Goal: Task Accomplishment & Management: Manage account settings

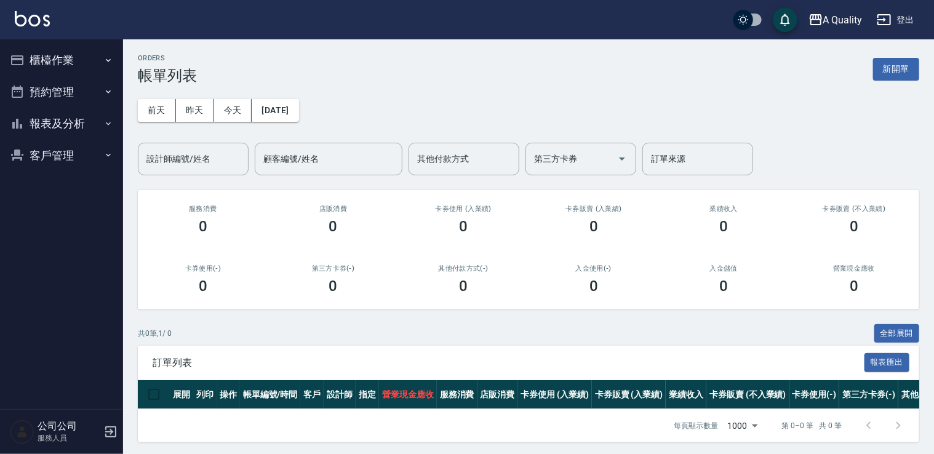
click at [76, 95] on button "預約管理" at bounding box center [61, 92] width 113 height 32
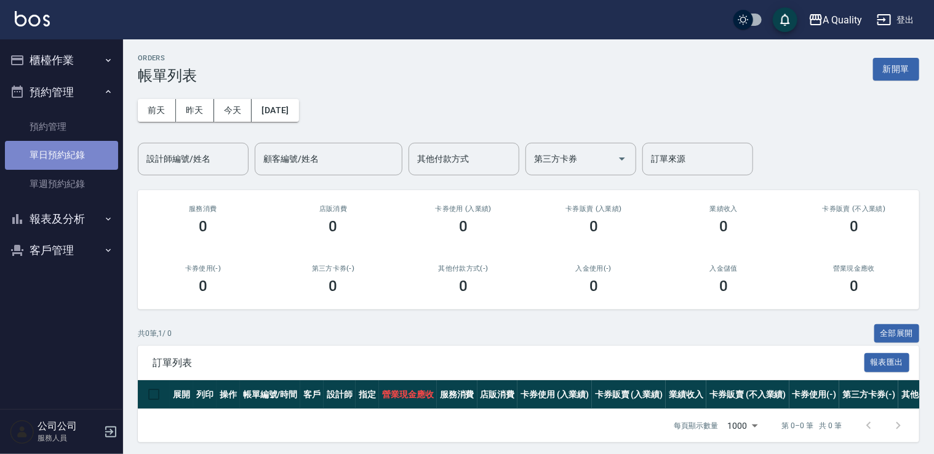
click at [52, 159] on link "單日預約紀錄" at bounding box center [61, 155] width 113 height 28
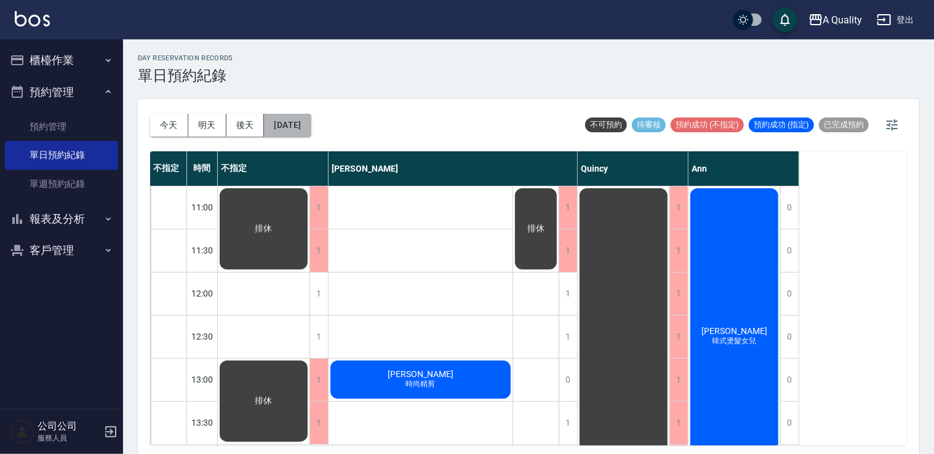
click at [300, 124] on button "[DATE]" at bounding box center [287, 125] width 47 height 23
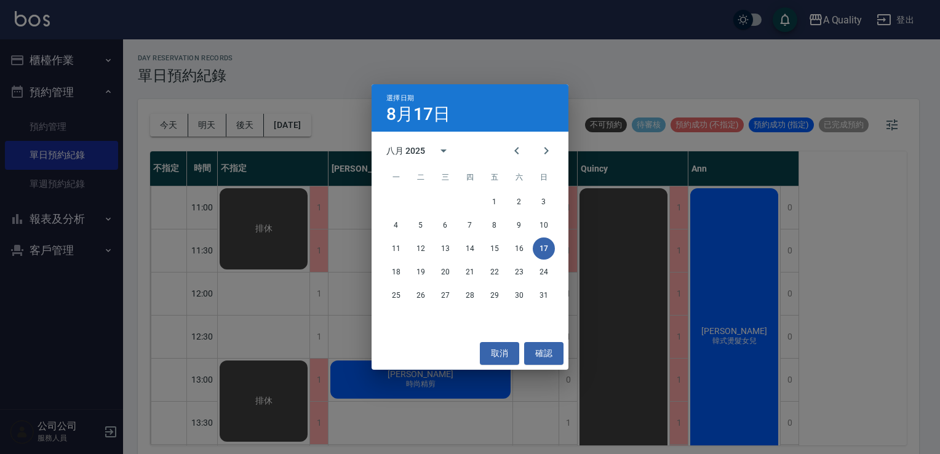
click at [511, 365] on div "取消 確認" at bounding box center [470, 353] width 197 height 33
click at [509, 352] on button "取消" at bounding box center [499, 353] width 39 height 23
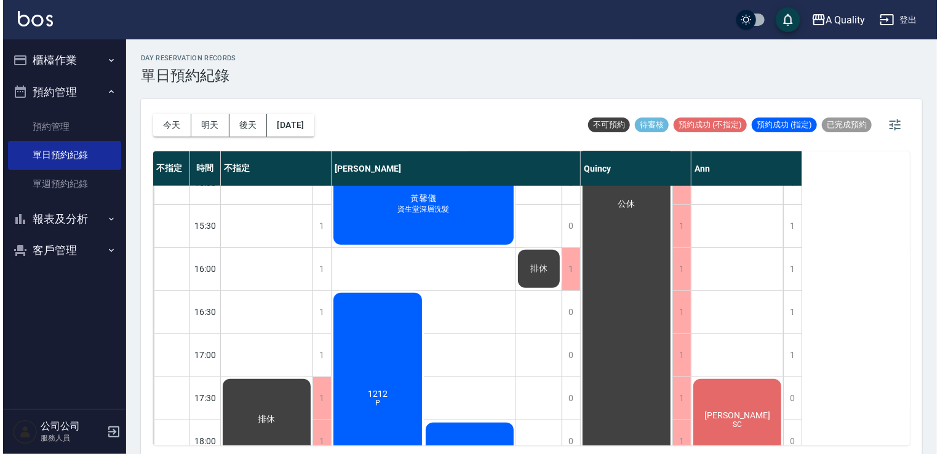
scroll to position [525, 0]
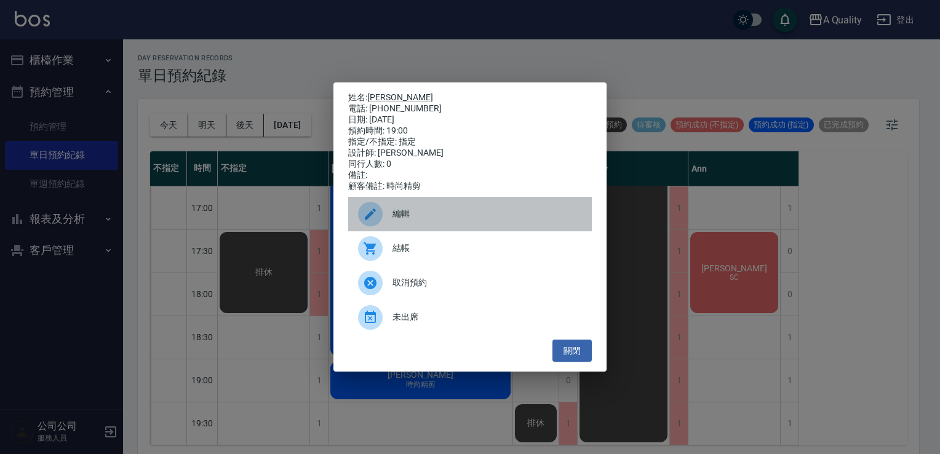
click at [425, 213] on span "編輯" at bounding box center [488, 213] width 190 height 13
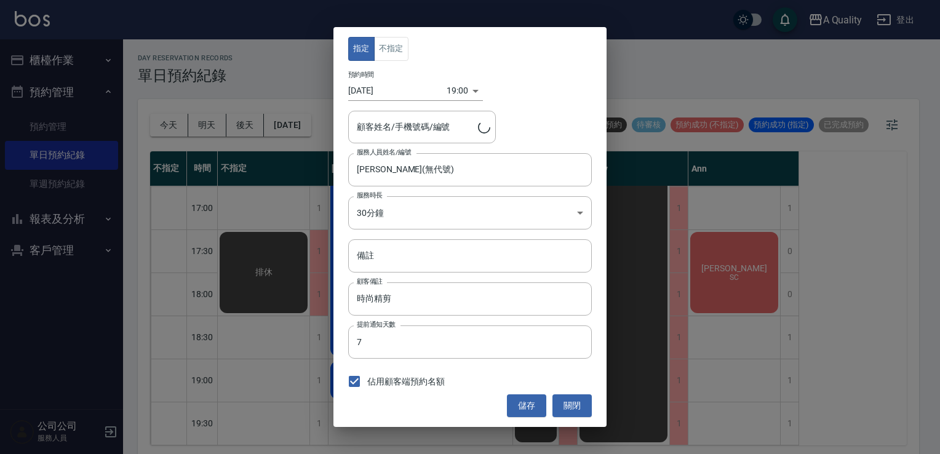
type input "Marcy 盧心恩/0956961108"
click at [470, 93] on div "19:00 1755428400000" at bounding box center [465, 91] width 36 height 20
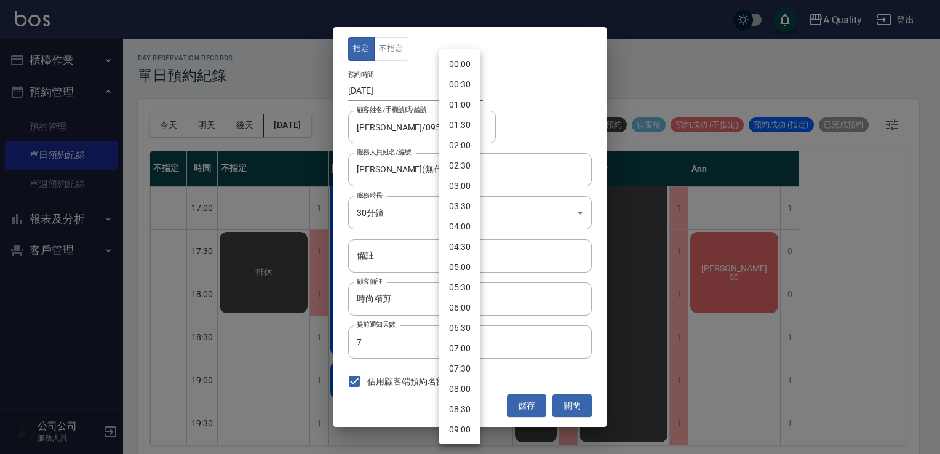
click at [453, 92] on body "A Quality 登出 櫃檯作業 打帳單 帳單列表 營業儀表板 現金收支登錄 每日結帳 排班表 現場電腦打卡 預約管理 預約管理 單日預約紀錄 單週預約紀錄…" at bounding box center [470, 229] width 940 height 458
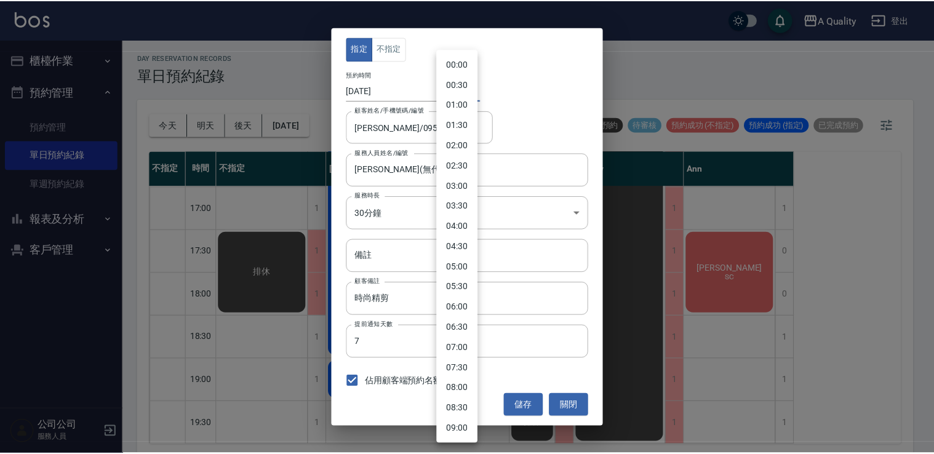
scroll to position [589, 0]
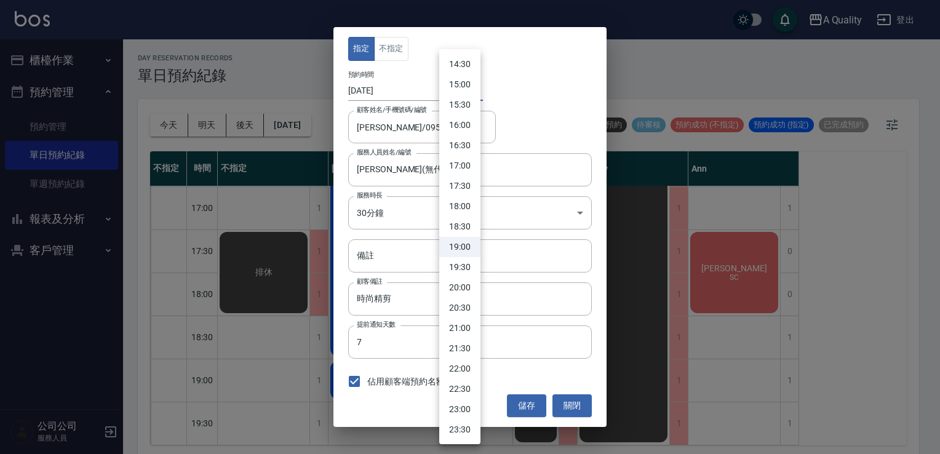
click at [467, 127] on li "16:00" at bounding box center [459, 125] width 41 height 20
type input "1755417600000"
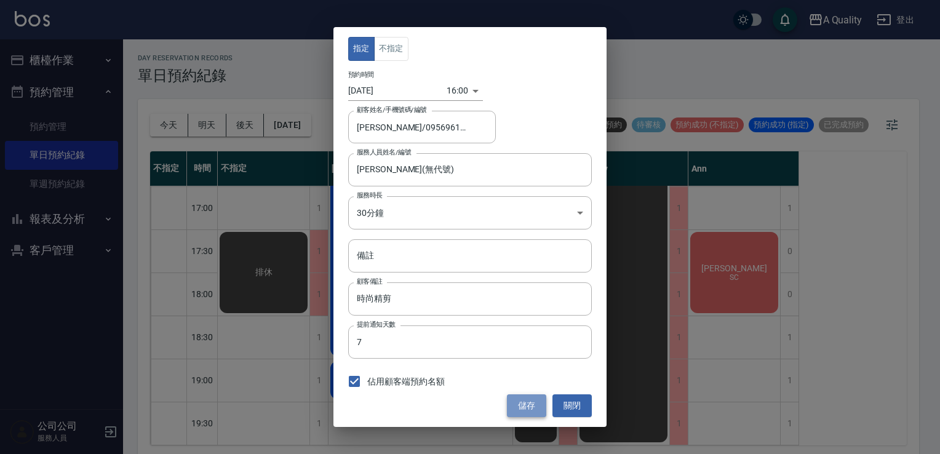
click at [537, 410] on button "儲存" at bounding box center [526, 405] width 39 height 23
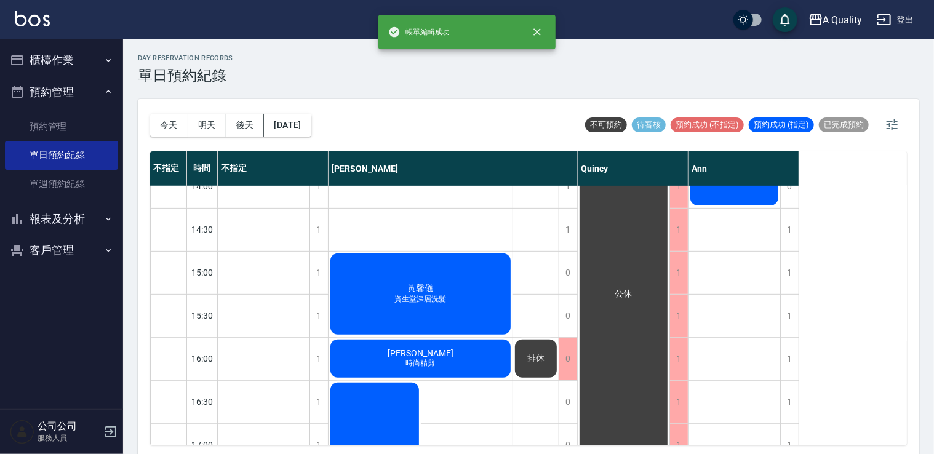
scroll to position [279, 0]
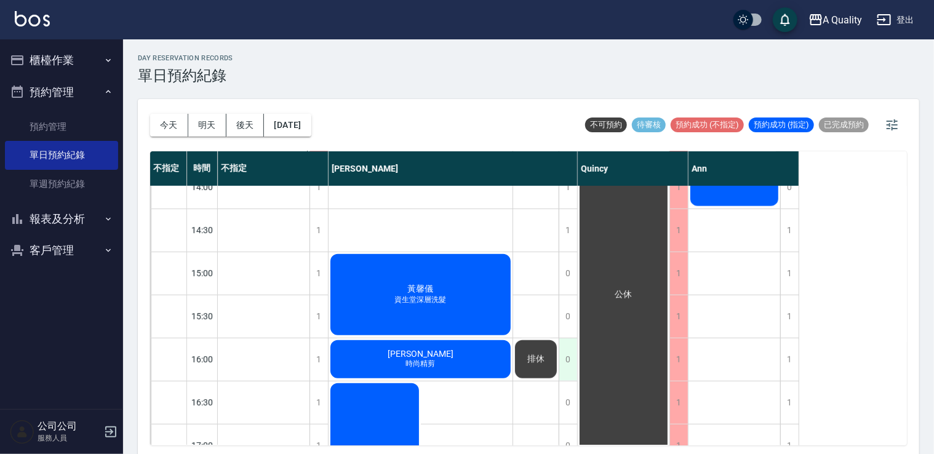
click at [569, 349] on div "0" at bounding box center [568, 359] width 18 height 42
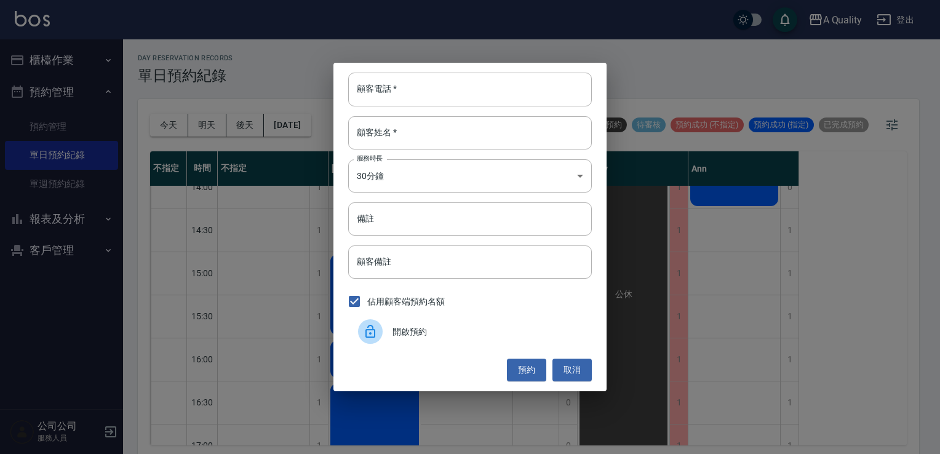
click at [449, 321] on div "開啟預約" at bounding box center [470, 331] width 244 height 34
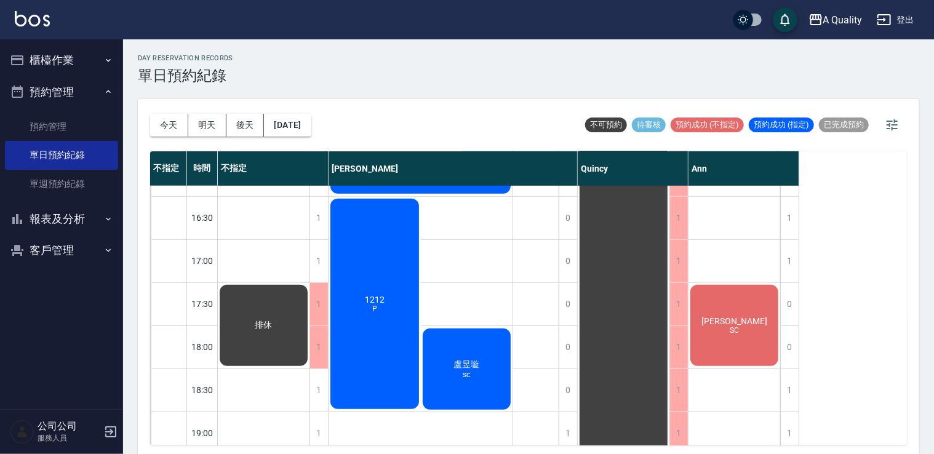
scroll to position [525, 0]
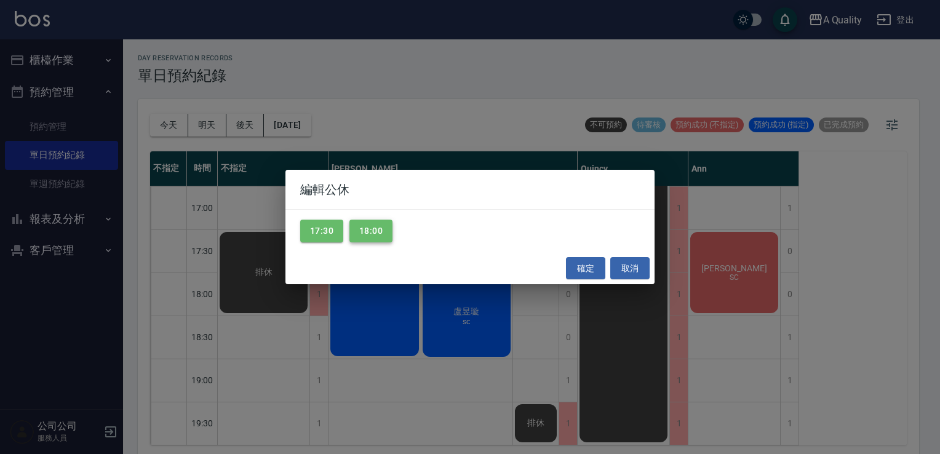
click at [373, 229] on button "18:00" at bounding box center [370, 231] width 43 height 23
click at [628, 266] on button "取消" at bounding box center [629, 268] width 39 height 23
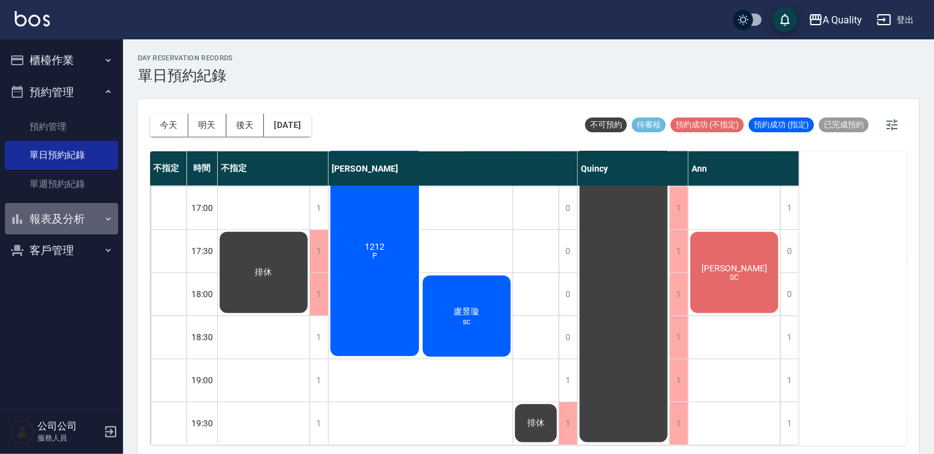
click at [79, 221] on button "報表及分析" at bounding box center [61, 219] width 113 height 32
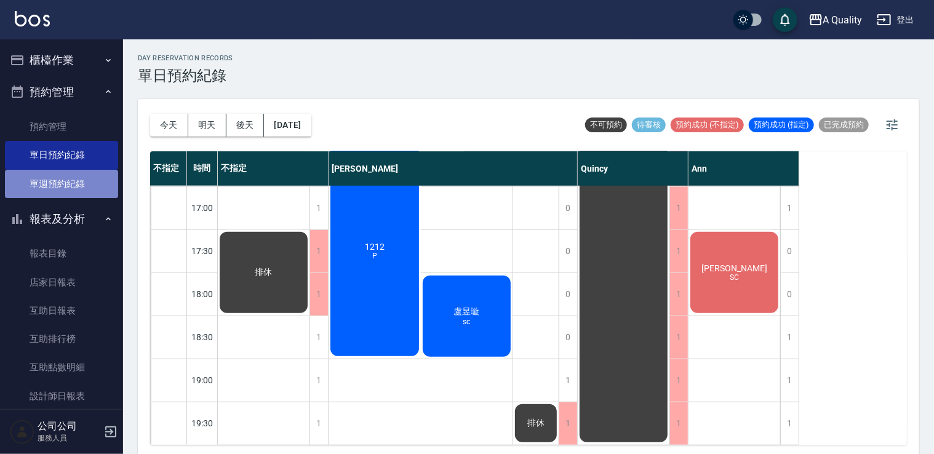
click at [62, 190] on link "單週預約紀錄" at bounding box center [61, 184] width 113 height 28
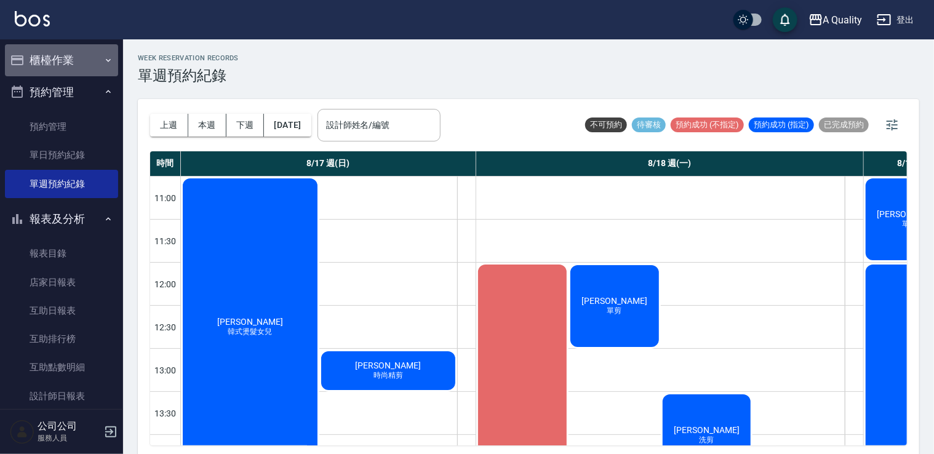
click at [65, 62] on button "櫃檯作業" at bounding box center [61, 60] width 113 height 32
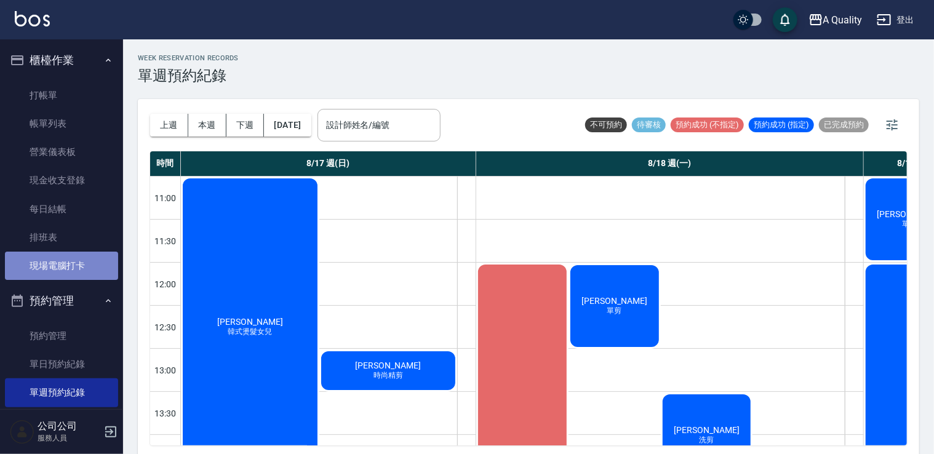
click at [70, 267] on link "現場電腦打卡" at bounding box center [61, 266] width 113 height 28
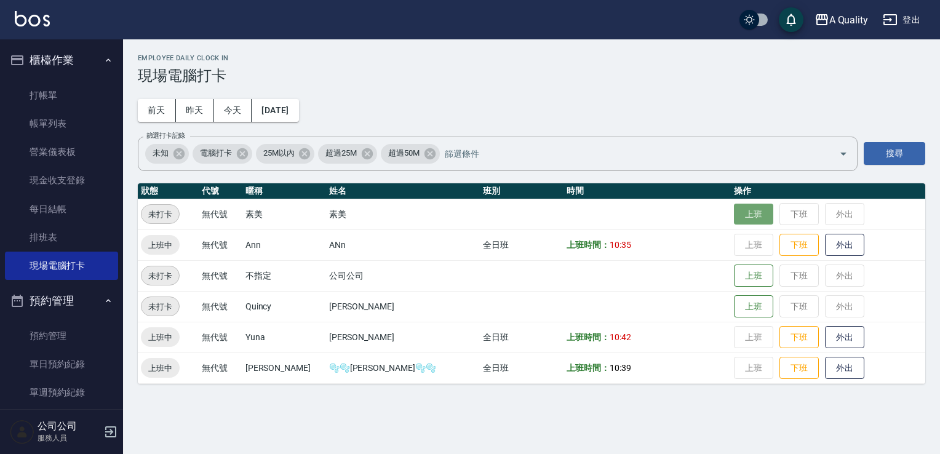
click at [734, 220] on button "上班" at bounding box center [753, 215] width 39 height 22
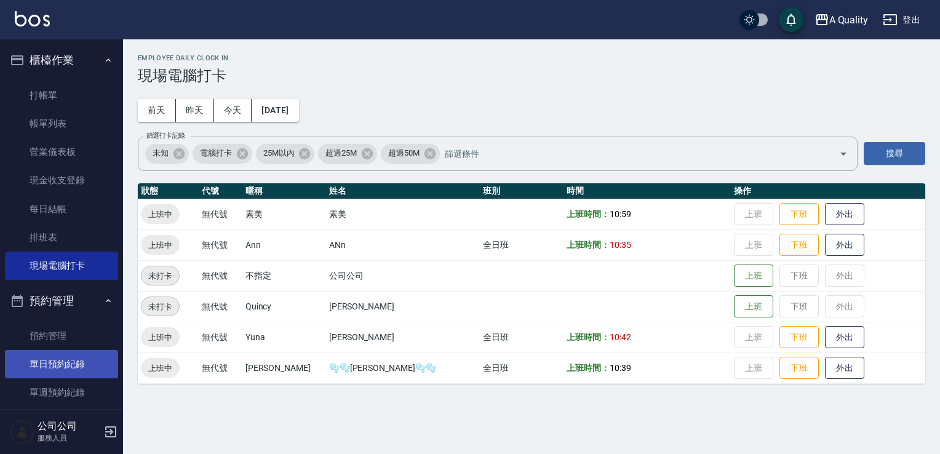
click at [66, 365] on link "單日預約紀錄" at bounding box center [61, 364] width 113 height 28
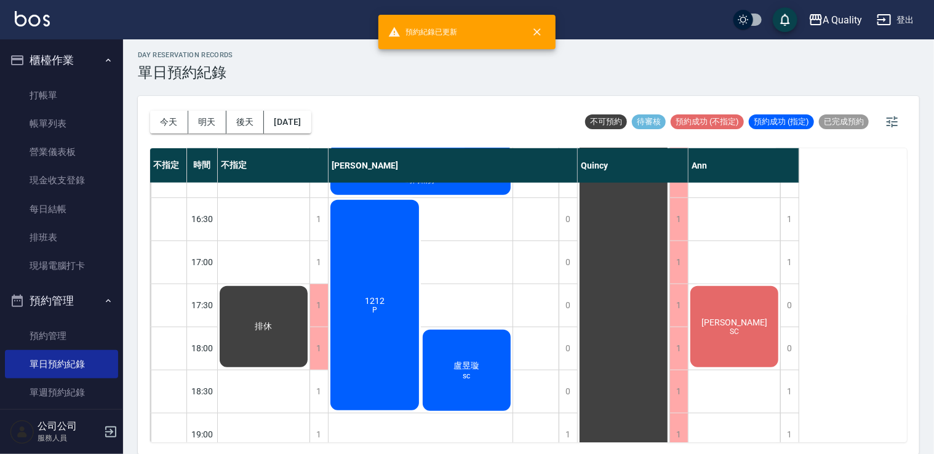
scroll to position [431, 0]
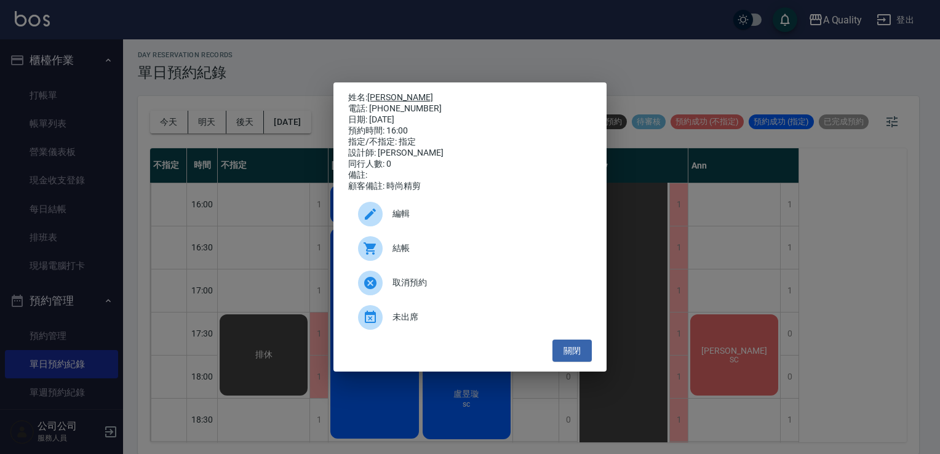
click at [394, 97] on link "Marcy 盧心恩" at bounding box center [400, 97] width 66 height 10
drag, startPoint x: 573, startPoint y: 354, endPoint x: 569, endPoint y: 348, distance: 7.9
click at [572, 354] on button "關閉" at bounding box center [572, 351] width 39 height 23
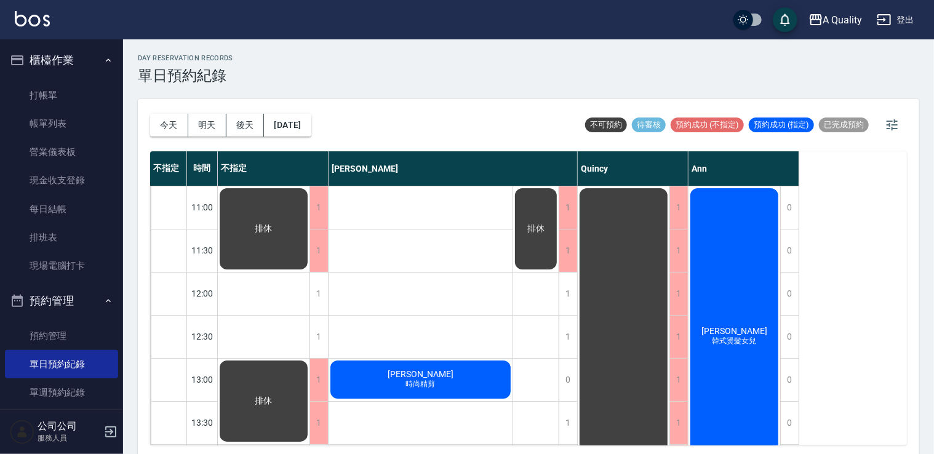
scroll to position [0, 0]
click at [277, 126] on button "[DATE]" at bounding box center [287, 125] width 47 height 23
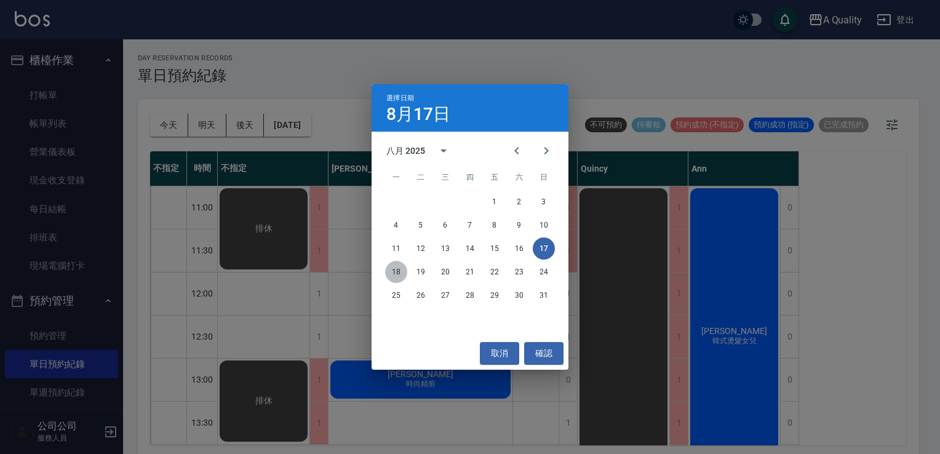
click at [401, 272] on button "18" at bounding box center [396, 272] width 22 height 22
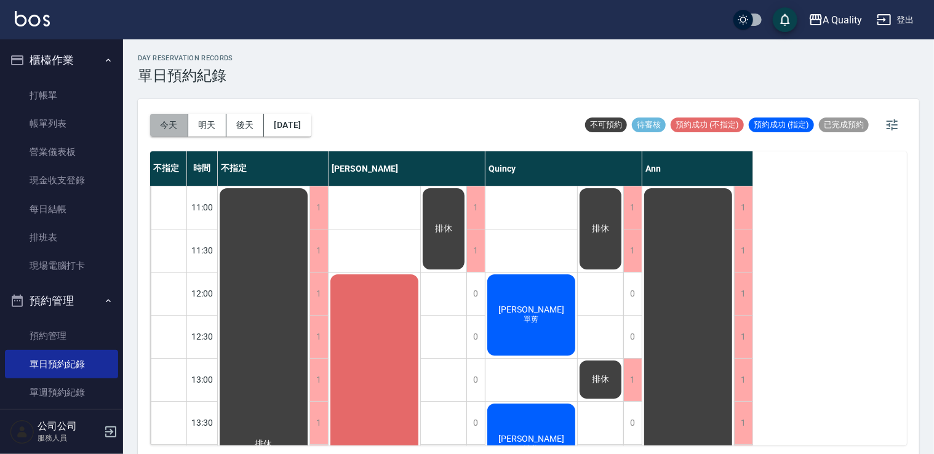
click at [169, 124] on button "今天" at bounding box center [169, 125] width 38 height 23
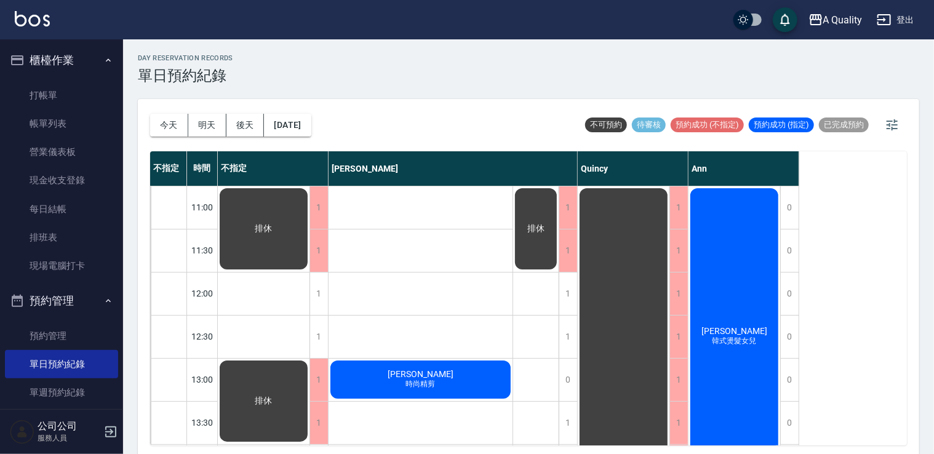
click at [309, 253] on div "蔡依儒 韓式燙髮女兒" at bounding box center [264, 228] width 92 height 85
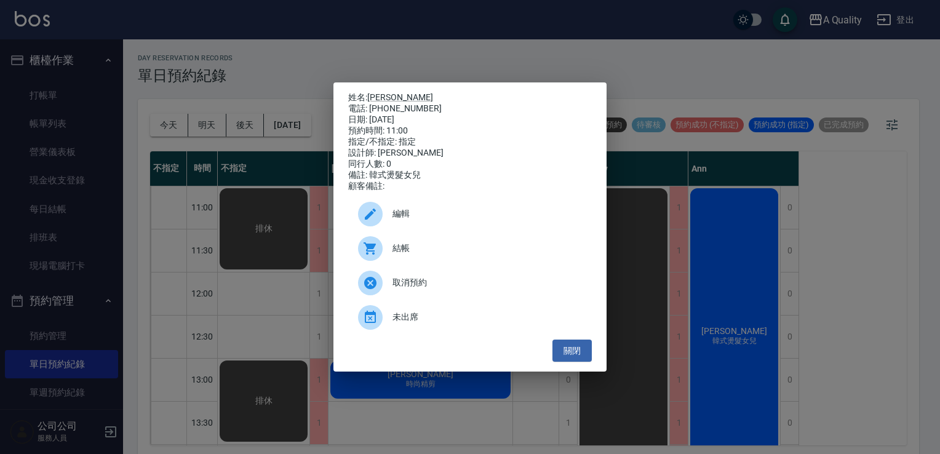
click at [426, 245] on div "結帳" at bounding box center [470, 248] width 244 height 34
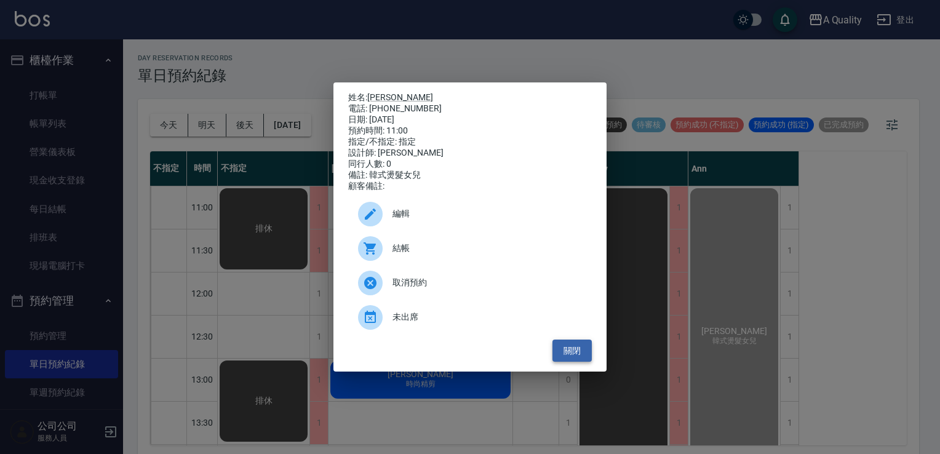
click at [588, 356] on button "關閉" at bounding box center [572, 351] width 39 height 23
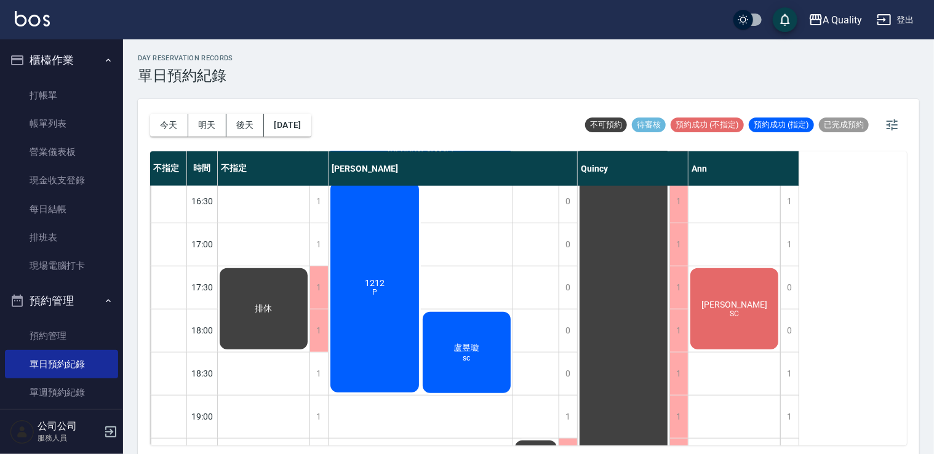
scroll to position [525, 0]
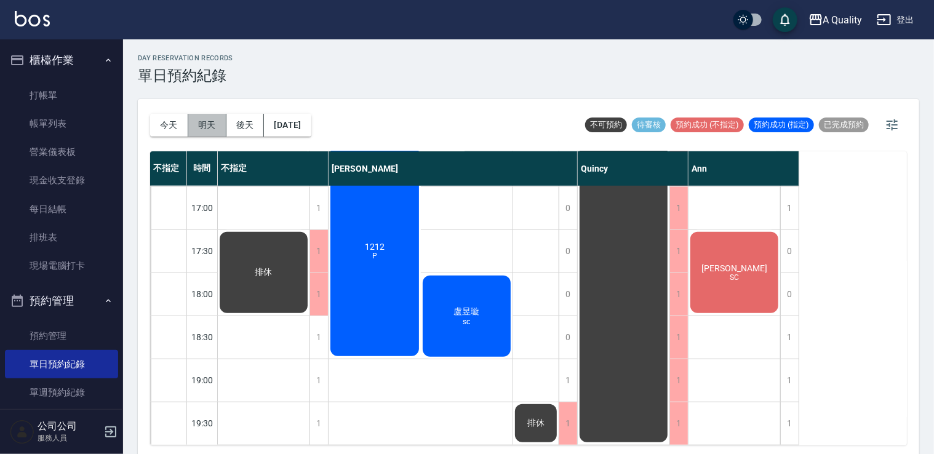
click at [209, 127] on button "明天" at bounding box center [207, 125] width 38 height 23
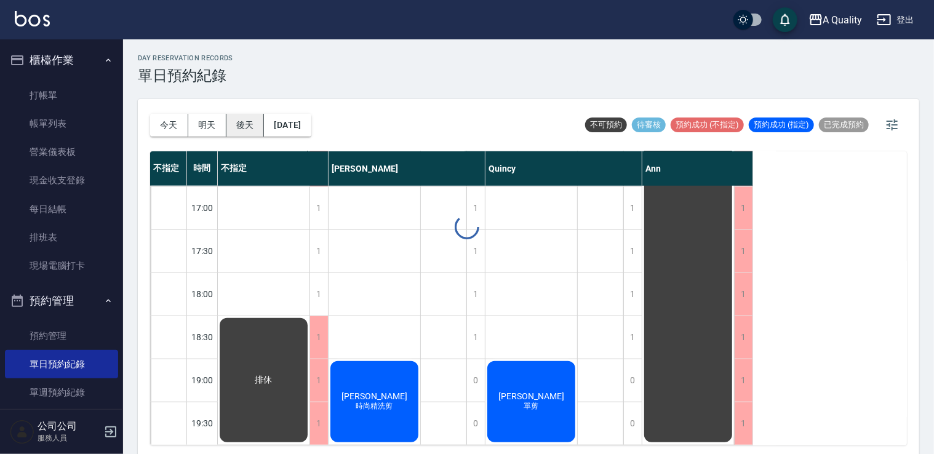
click at [242, 123] on button "後天" at bounding box center [245, 125] width 38 height 23
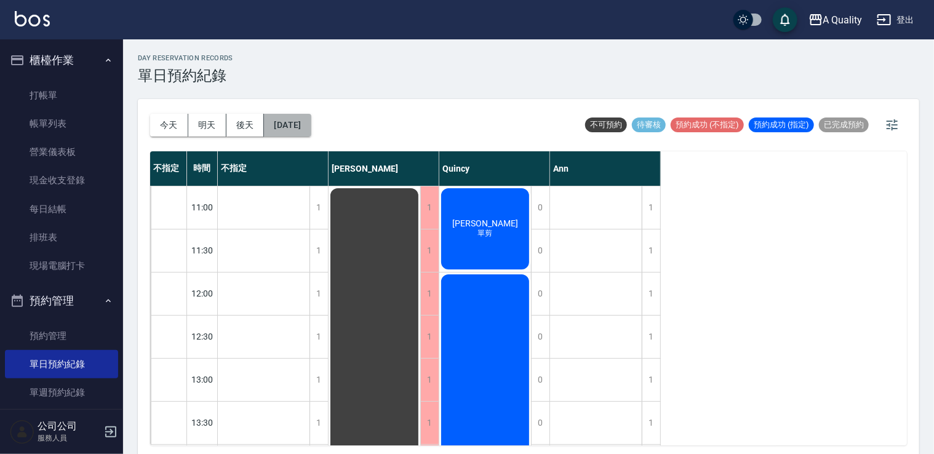
click at [290, 119] on button "2025/08/19" at bounding box center [287, 125] width 47 height 23
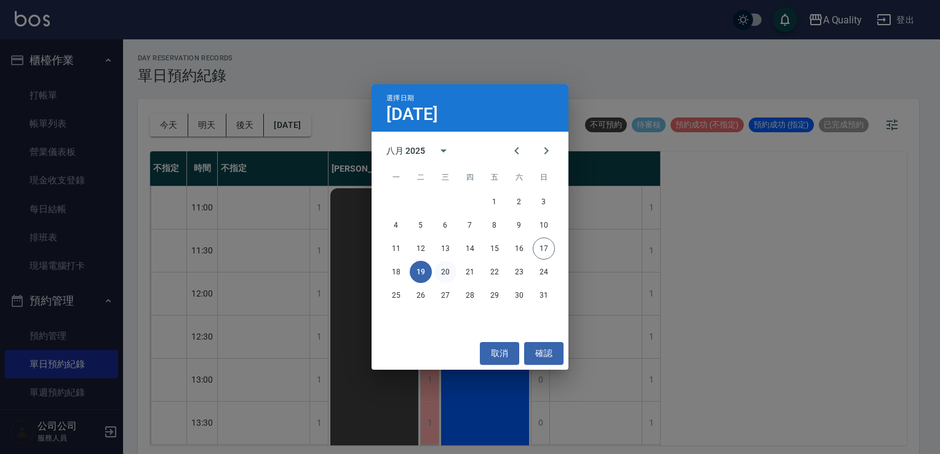
click at [445, 277] on button "20" at bounding box center [445, 272] width 22 height 22
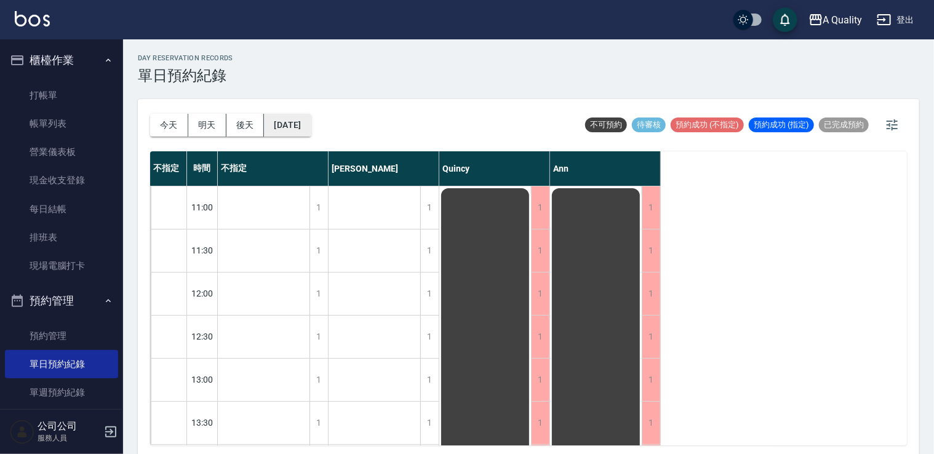
click at [298, 116] on button "2025/08/20" at bounding box center [287, 125] width 47 height 23
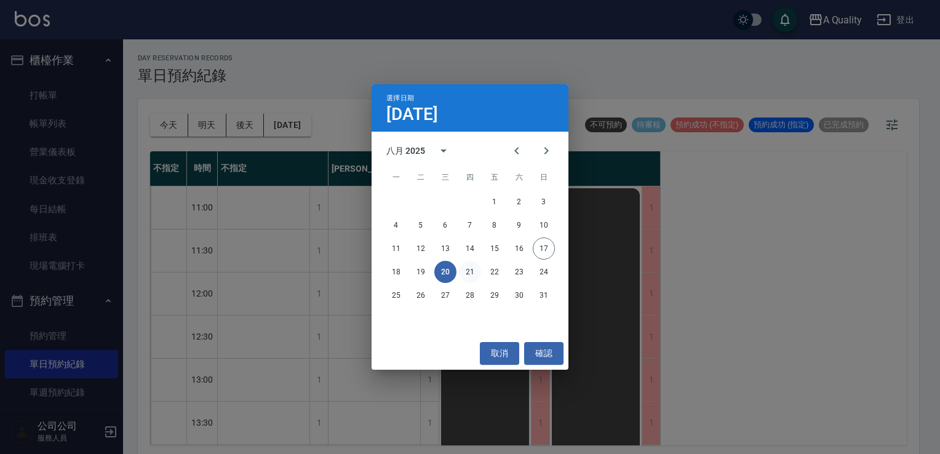
click at [474, 268] on button "21" at bounding box center [470, 272] width 22 height 22
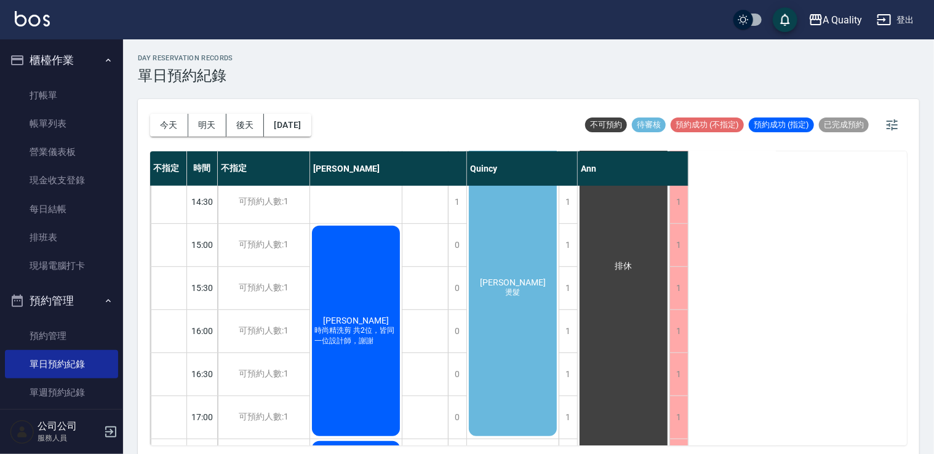
scroll to position [308, 0]
click at [402, 320] on div "高若瑄 燙髮" at bounding box center [356, 330] width 92 height 214
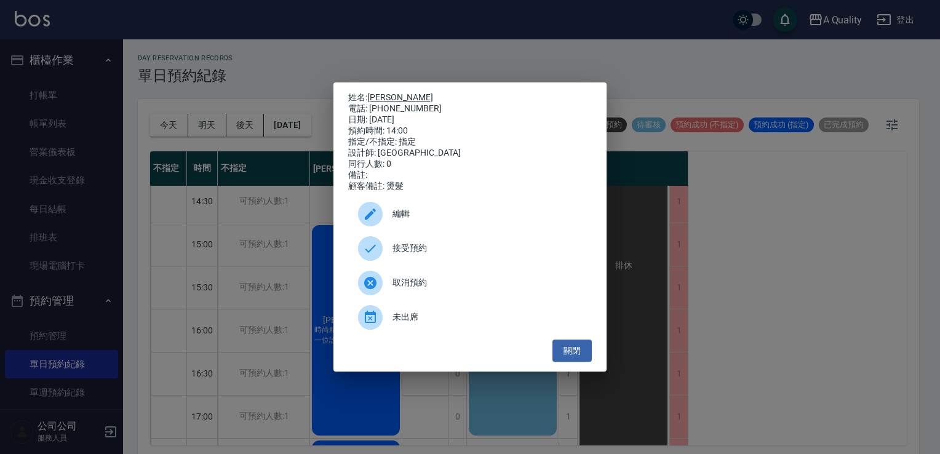
click at [379, 94] on link "高若瑄" at bounding box center [400, 97] width 66 height 10
drag, startPoint x: 564, startPoint y: 353, endPoint x: 546, endPoint y: 348, distance: 18.7
click at [564, 353] on button "關閉" at bounding box center [572, 351] width 39 height 23
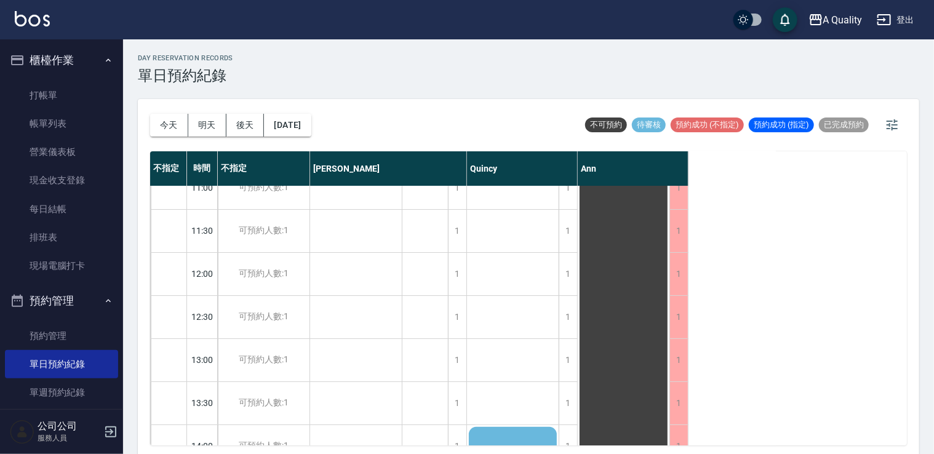
scroll to position [0, 0]
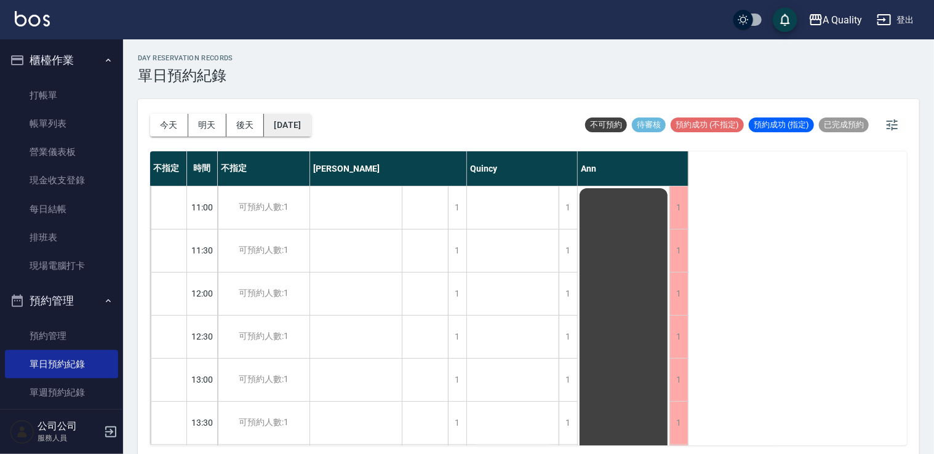
click at [311, 126] on button "2025/08/21" at bounding box center [287, 125] width 47 height 23
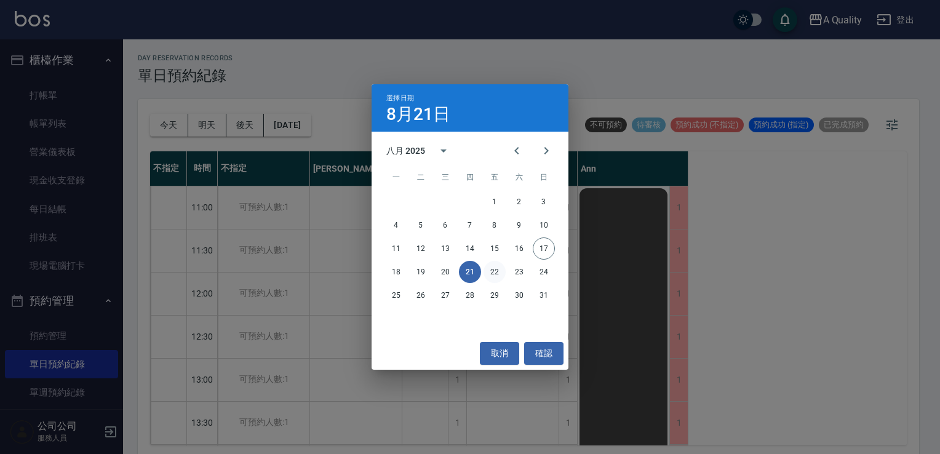
click at [492, 262] on button "22" at bounding box center [495, 272] width 22 height 22
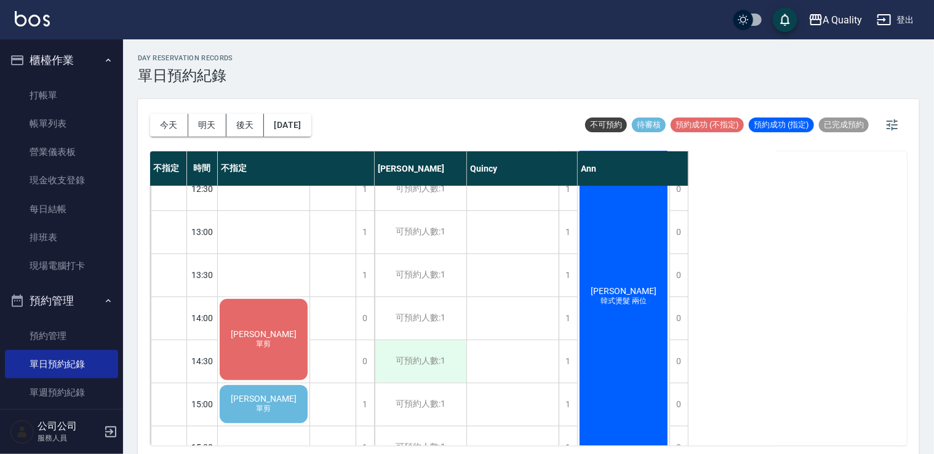
scroll to position [185, 0]
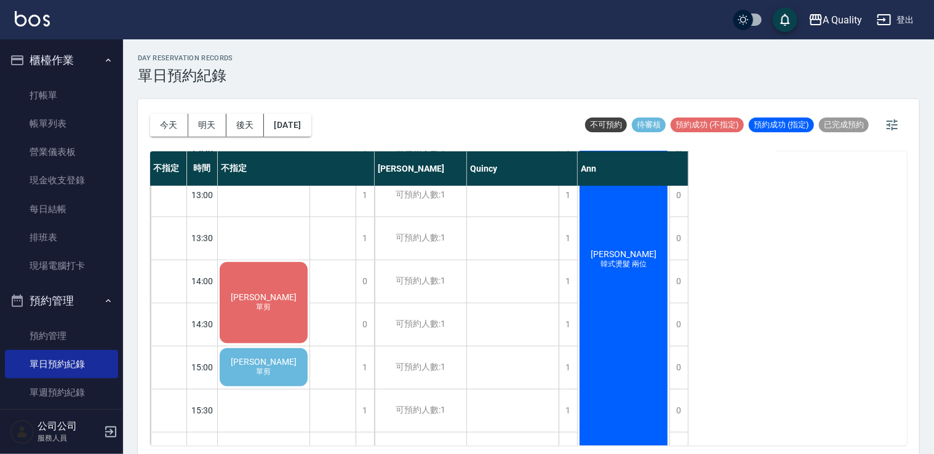
click at [266, 302] on span "錢聖玓" at bounding box center [263, 297] width 71 height 10
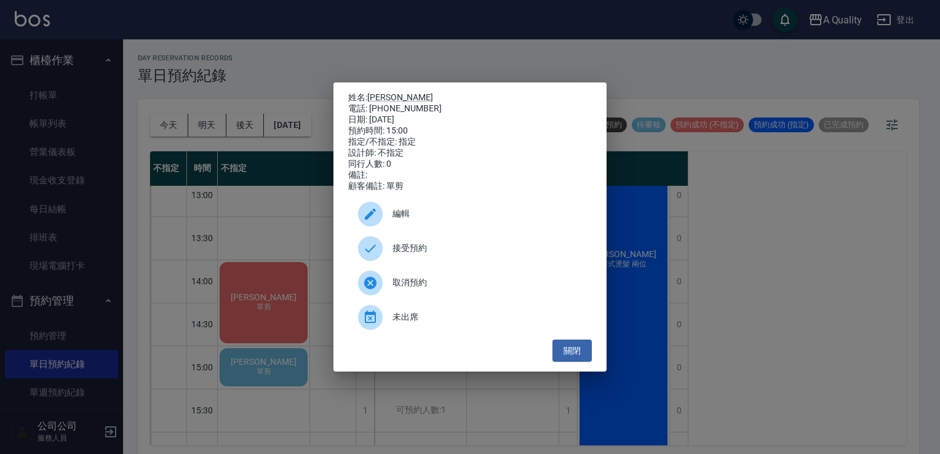
click at [423, 255] on span "接受預約" at bounding box center [488, 248] width 190 height 13
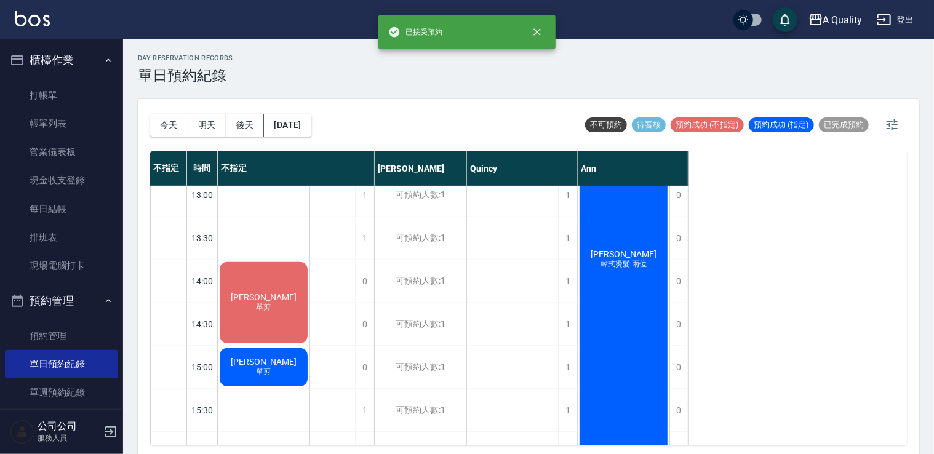
click at [276, 345] on div "錢聖玓 單剪" at bounding box center [264, 302] width 92 height 85
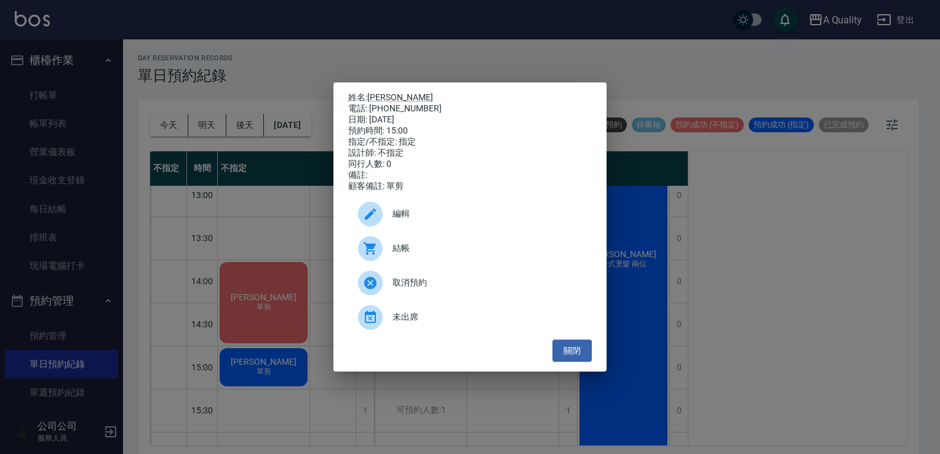
click at [413, 211] on div "編輯" at bounding box center [470, 214] width 244 height 34
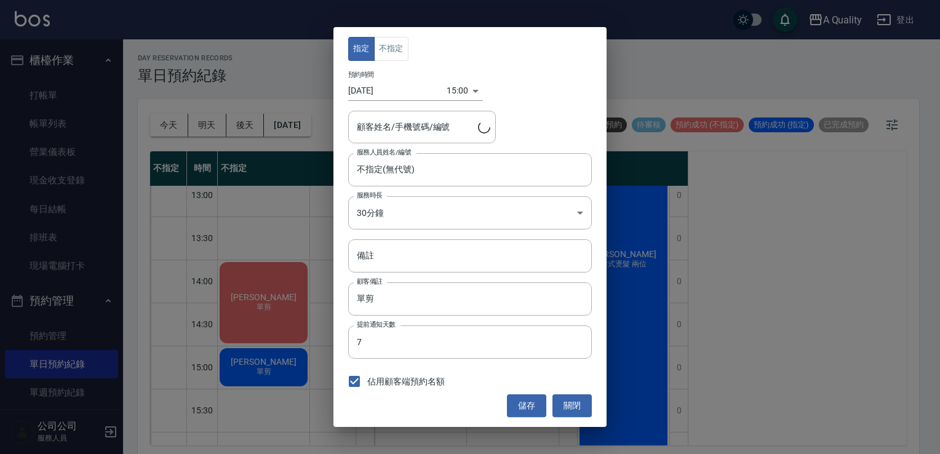
type input "錢聖玓/0937049267"
drag, startPoint x: 384, startPoint y: 51, endPoint x: 484, endPoint y: 275, distance: 245.1
click at [384, 55] on button "不指定" at bounding box center [391, 49] width 34 height 24
click at [525, 410] on button "儲存" at bounding box center [526, 405] width 39 height 23
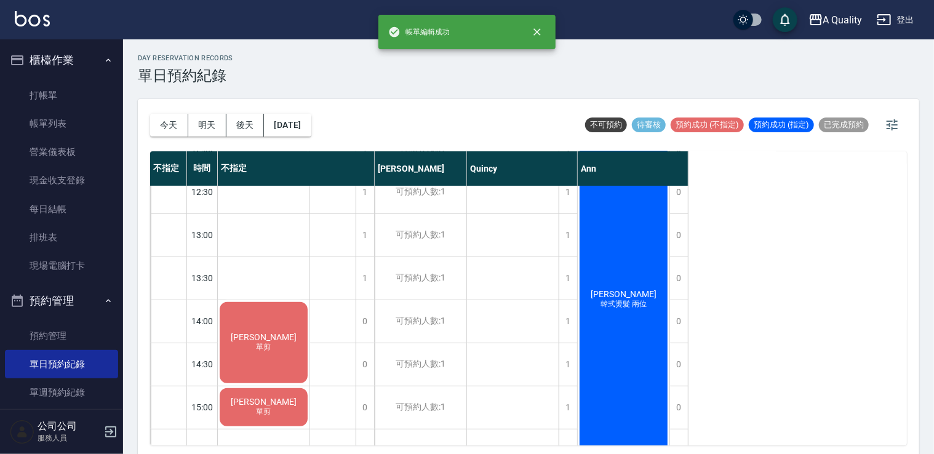
scroll to position [62, 0]
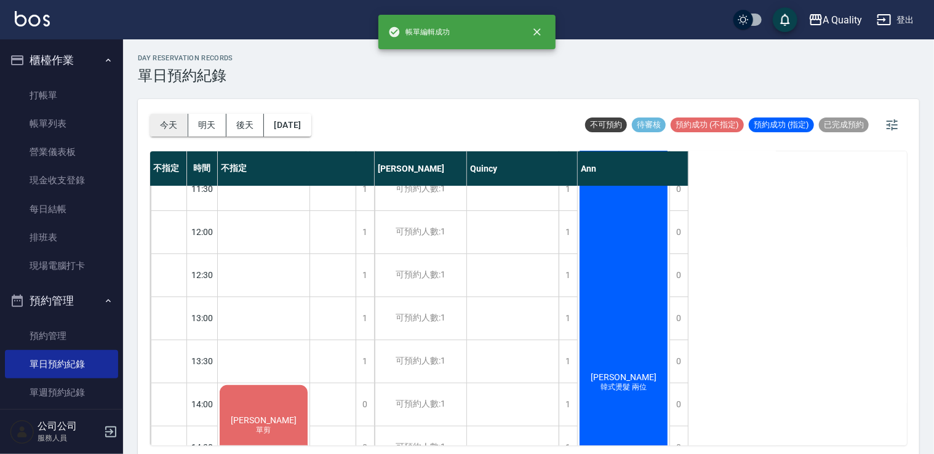
click at [156, 122] on button "今天" at bounding box center [169, 125] width 38 height 23
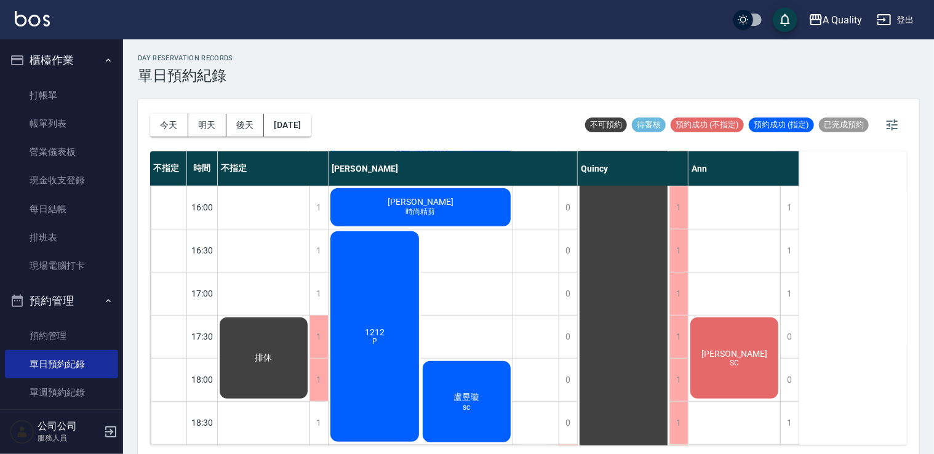
scroll to position [62, 0]
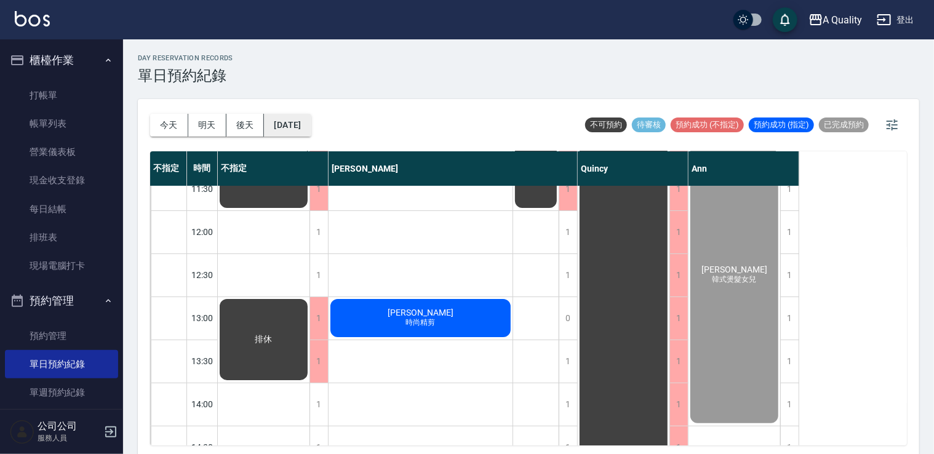
drag, startPoint x: 338, startPoint y: 119, endPoint x: 297, endPoint y: 124, distance: 42.1
click at [337, 119] on div "今天 明天 後天 2025/08/17 不可預約 待審核 預約成功 (不指定) 預約成功 (指定) 已完成預約" at bounding box center [528, 125] width 757 height 52
click at [297, 124] on button "[DATE]" at bounding box center [287, 125] width 47 height 23
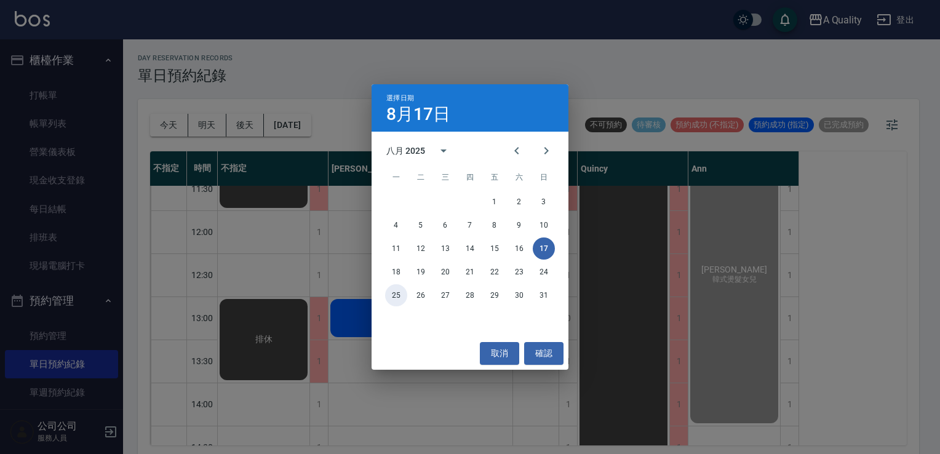
click at [399, 293] on button "25" at bounding box center [396, 295] width 22 height 22
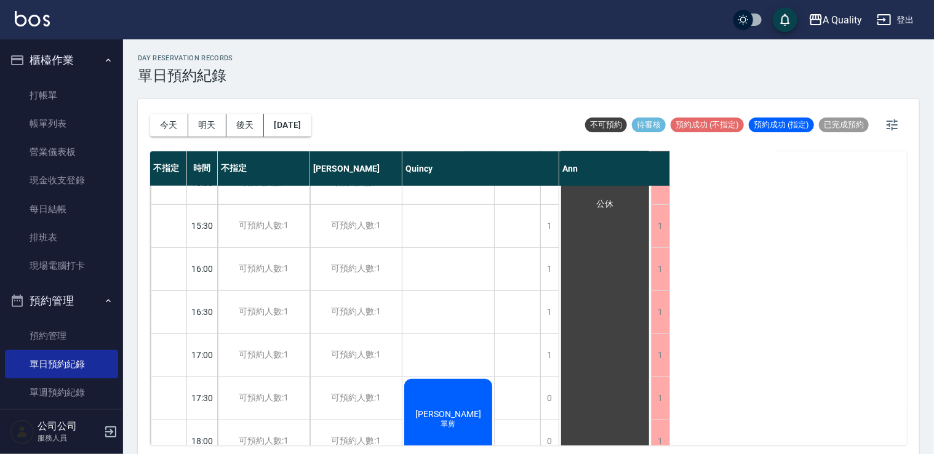
scroll to position [525, 0]
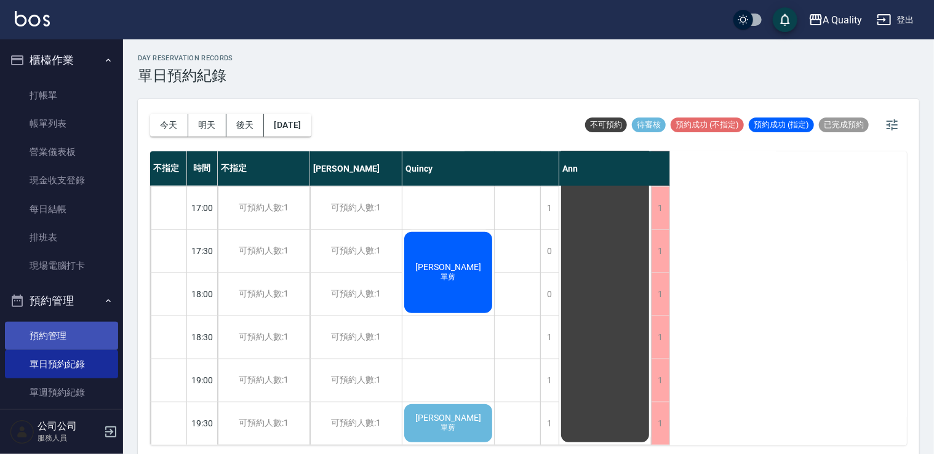
click at [61, 331] on link "預約管理" at bounding box center [61, 336] width 113 height 28
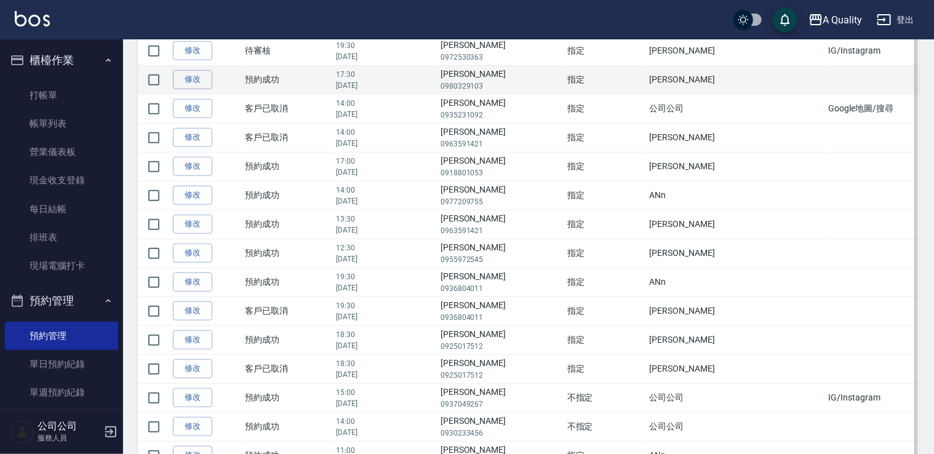
scroll to position [369, 0]
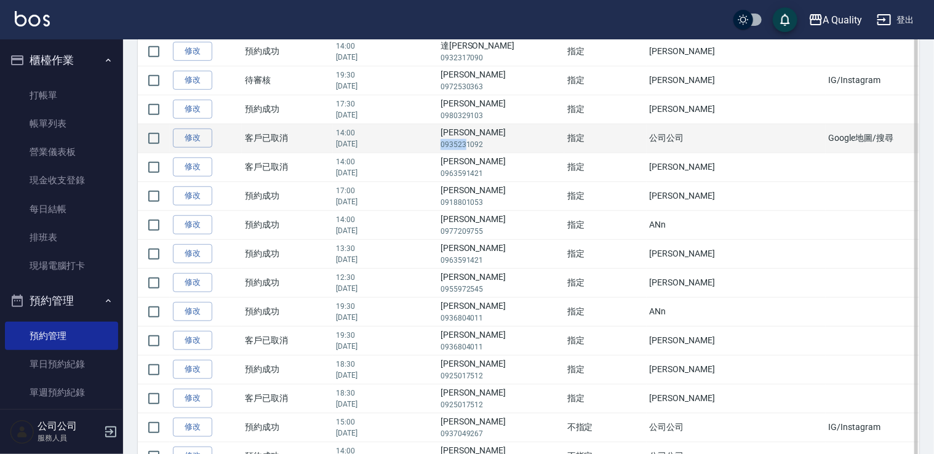
drag, startPoint x: 480, startPoint y: 142, endPoint x: 509, endPoint y: 146, distance: 29.9
click at [509, 146] on td "謝黛妤 0935231092" at bounding box center [500, 138] width 127 height 29
drag, startPoint x: 509, startPoint y: 146, endPoint x: 485, endPoint y: 147, distance: 24.0
click at [485, 147] on p "0935231092" at bounding box center [501, 144] width 121 height 11
drag, startPoint x: 508, startPoint y: 143, endPoint x: 522, endPoint y: 147, distance: 14.2
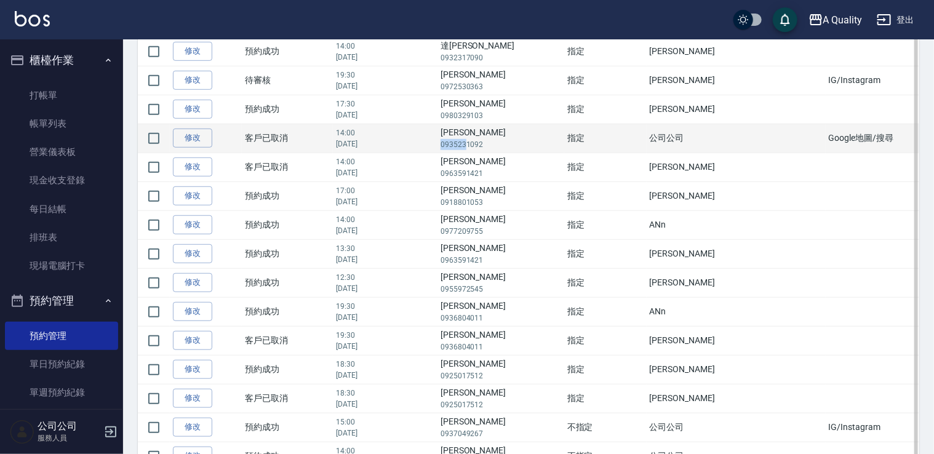
click at [509, 143] on p "0935231092" at bounding box center [501, 144] width 121 height 11
click at [529, 144] on p "0935231092" at bounding box center [501, 144] width 121 height 11
drag, startPoint x: 525, startPoint y: 142, endPoint x: 481, endPoint y: 138, distance: 43.8
click at [481, 138] on td "謝黛妤 0935231092" at bounding box center [500, 138] width 127 height 29
drag, startPoint x: 481, startPoint y: 138, endPoint x: 494, endPoint y: 147, distance: 15.5
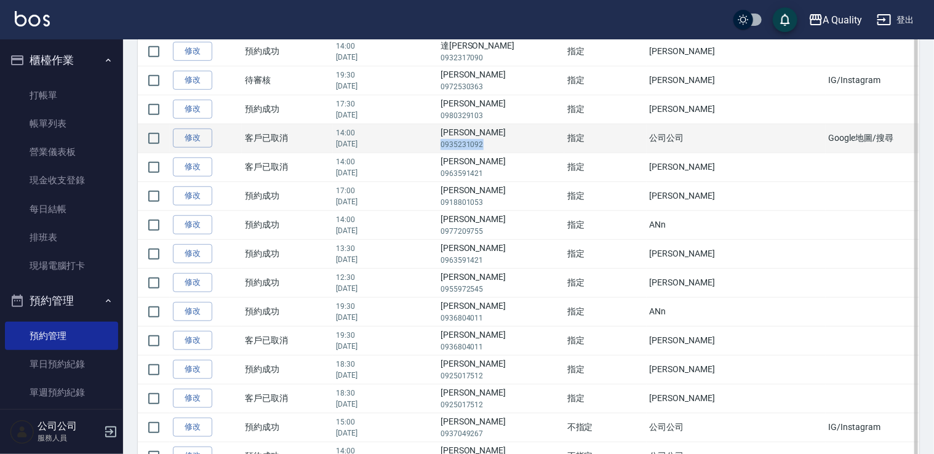
copy p "0935231092"
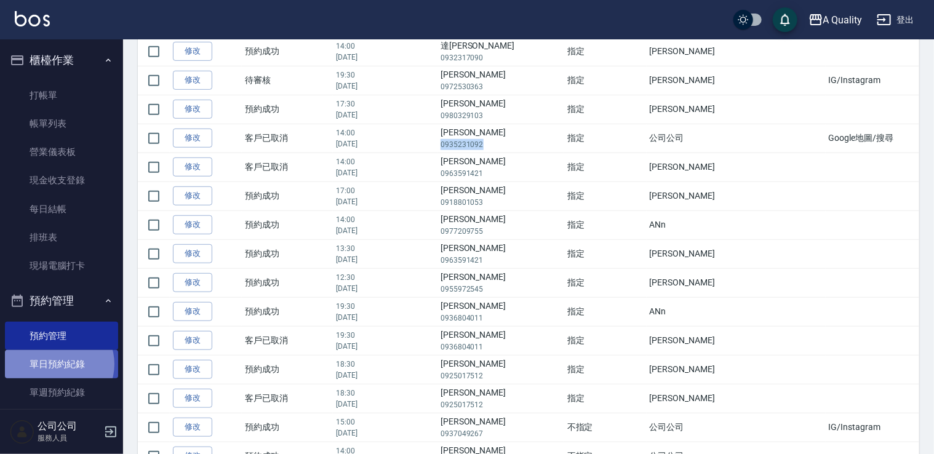
click at [58, 364] on link "單日預約紀錄" at bounding box center [61, 364] width 113 height 28
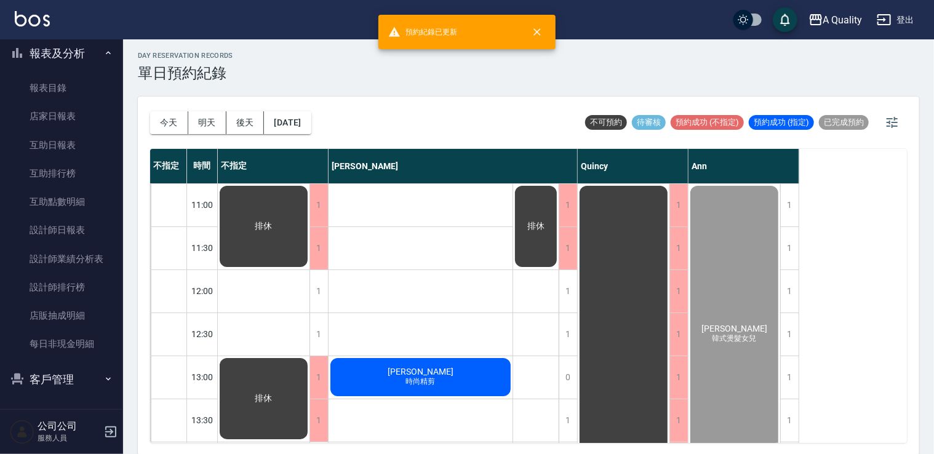
scroll to position [3, 0]
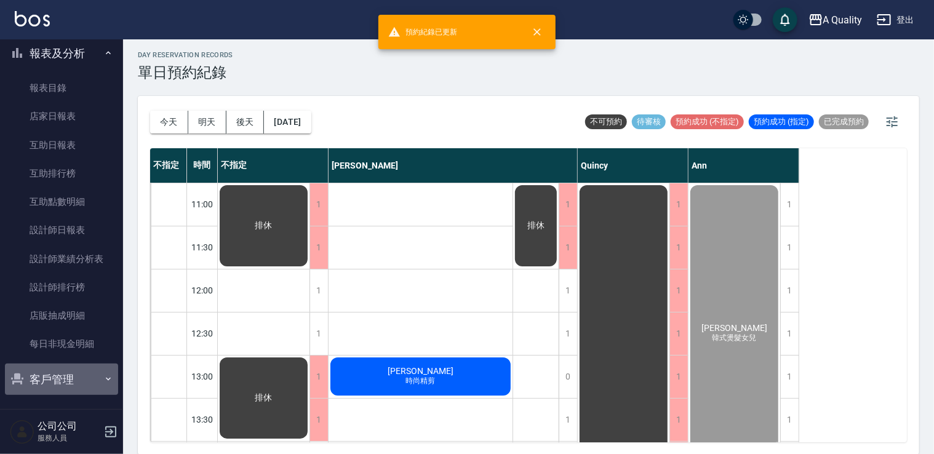
click at [60, 378] on button "客戶管理" at bounding box center [61, 380] width 113 height 32
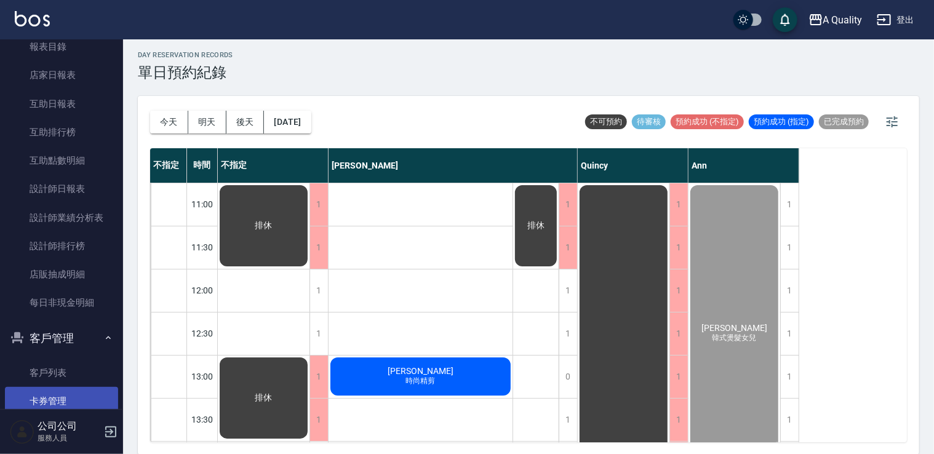
scroll to position [463, 0]
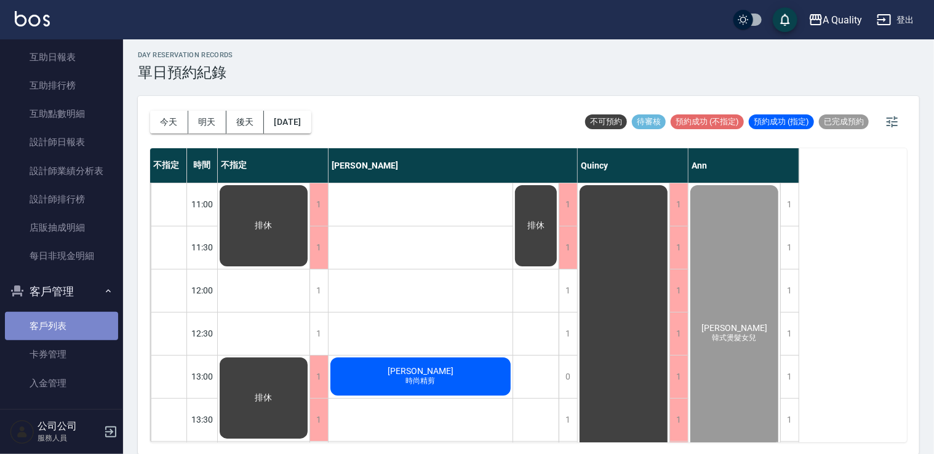
click at [63, 316] on link "客戶列表" at bounding box center [61, 326] width 113 height 28
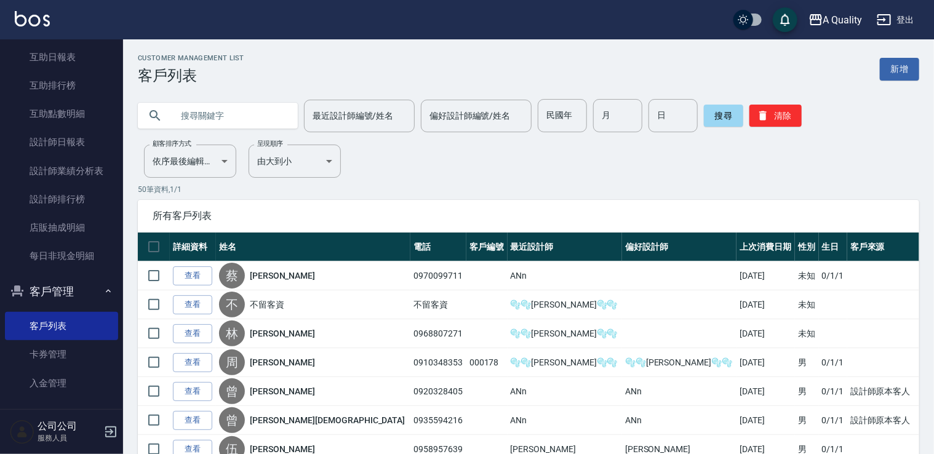
paste input "0935231092"
type input "0935231092"
click at [728, 108] on button "搜尋" at bounding box center [723, 116] width 39 height 22
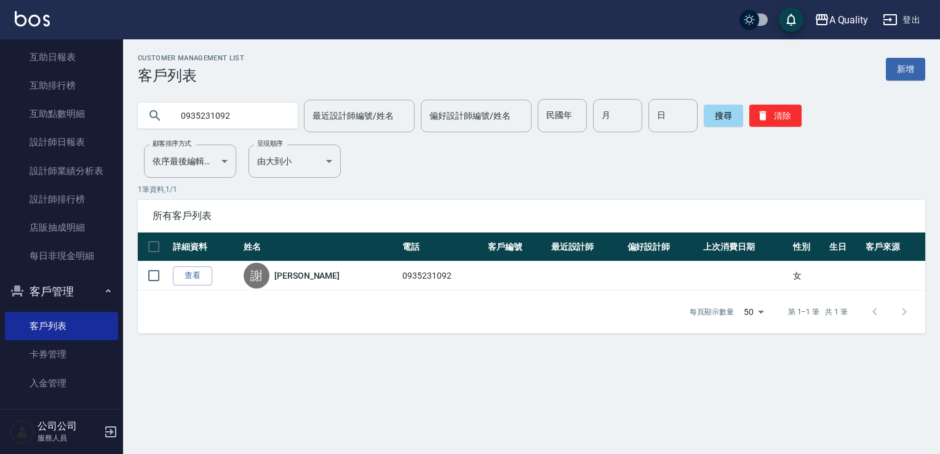
click at [191, 271] on link "查看" at bounding box center [192, 275] width 39 height 19
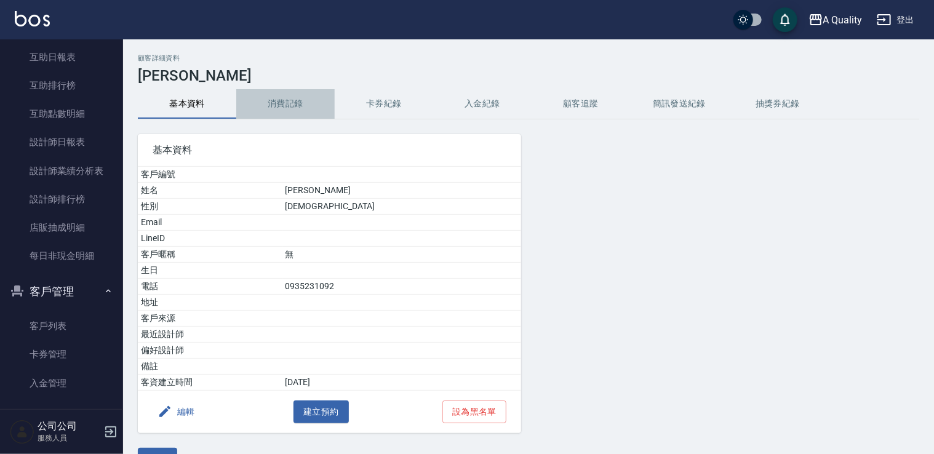
click at [302, 108] on button "消費記錄" at bounding box center [285, 104] width 98 height 30
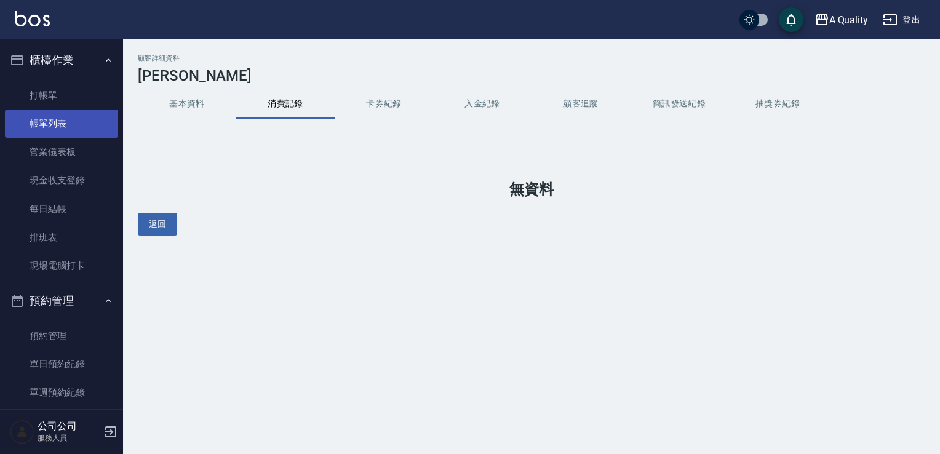
click at [54, 122] on link "帳單列表" at bounding box center [61, 124] width 113 height 28
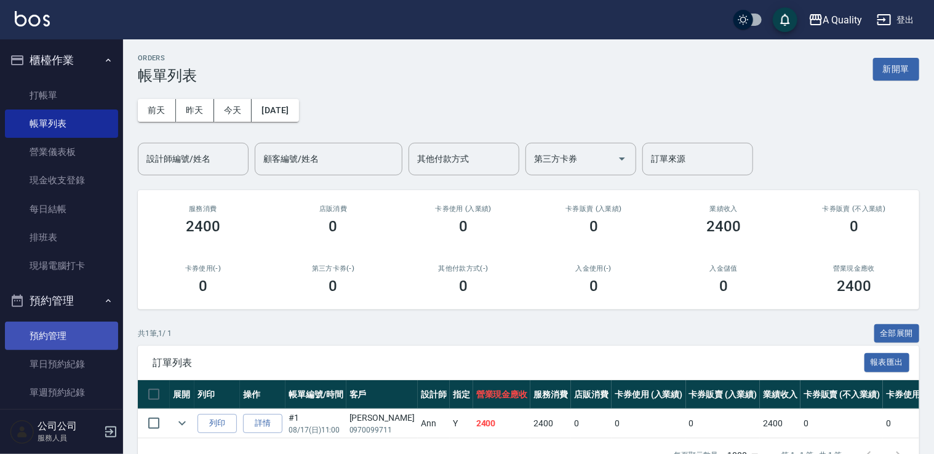
drag, startPoint x: 71, startPoint y: 370, endPoint x: 111, endPoint y: 325, distance: 59.3
click at [70, 370] on link "單日預約紀錄" at bounding box center [61, 364] width 113 height 28
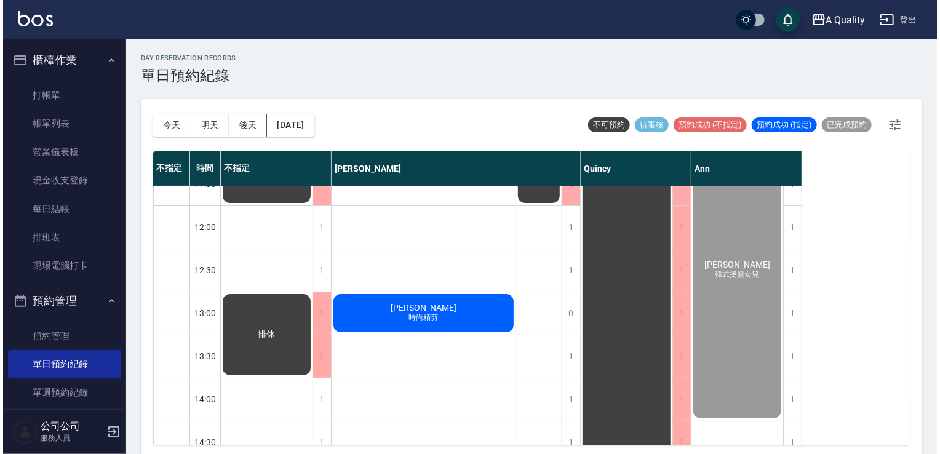
scroll to position [62, 0]
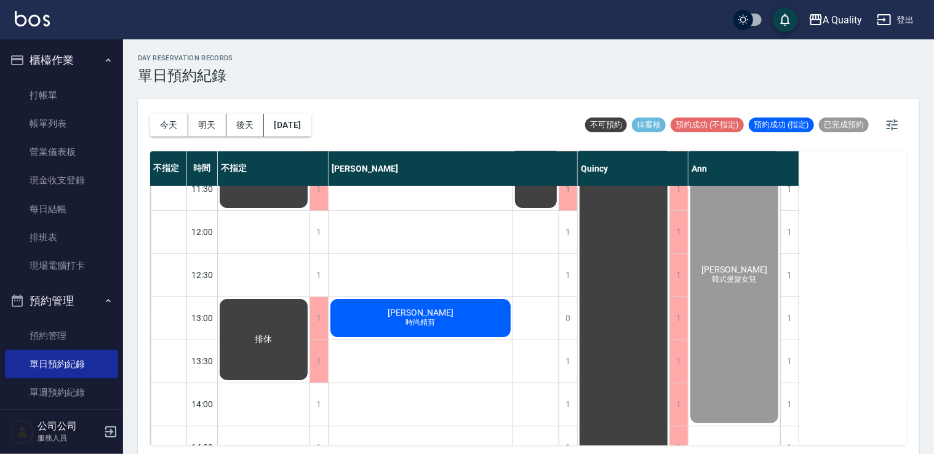
click at [309, 210] on div "蕭羽容 時尚精剪" at bounding box center [264, 167] width 92 height 85
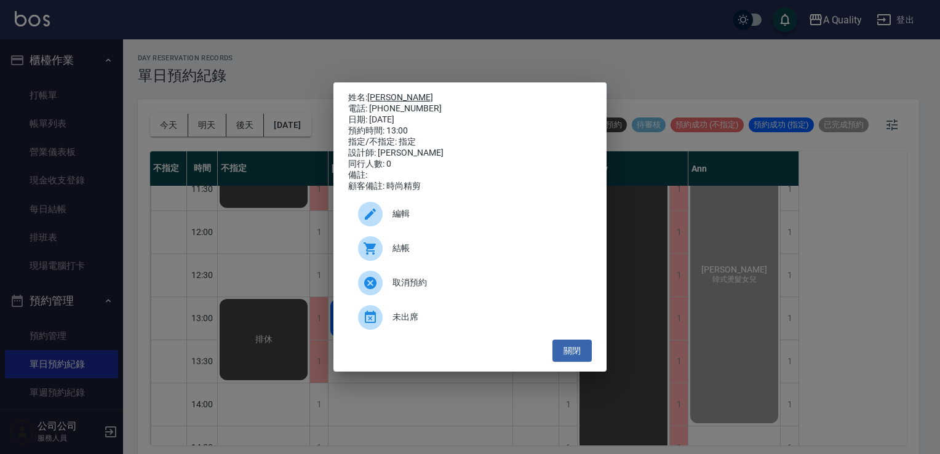
click at [378, 95] on link "蕭羽容" at bounding box center [400, 97] width 66 height 10
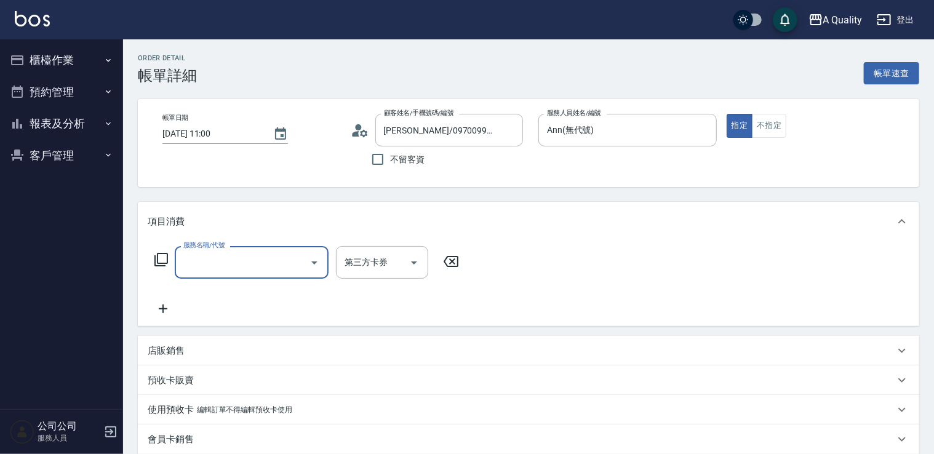
click at [216, 263] on input "服務名稱/代號" at bounding box center [242, 263] width 124 height 22
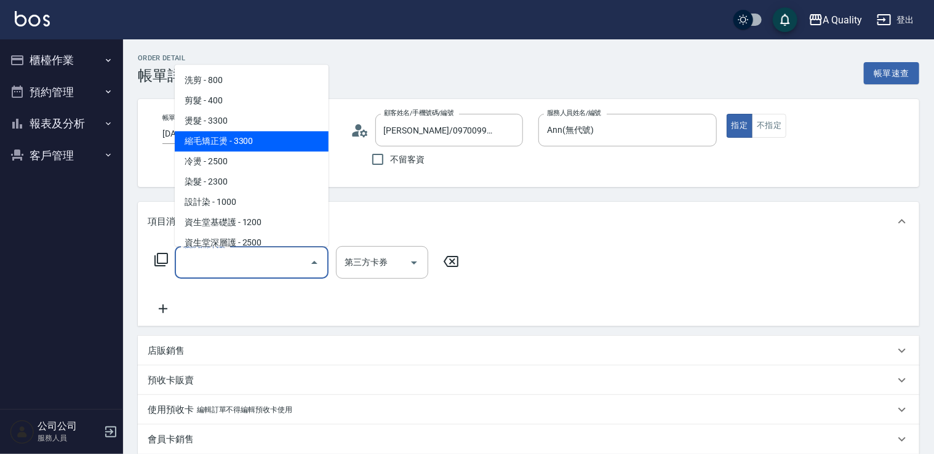
scroll to position [62, 0]
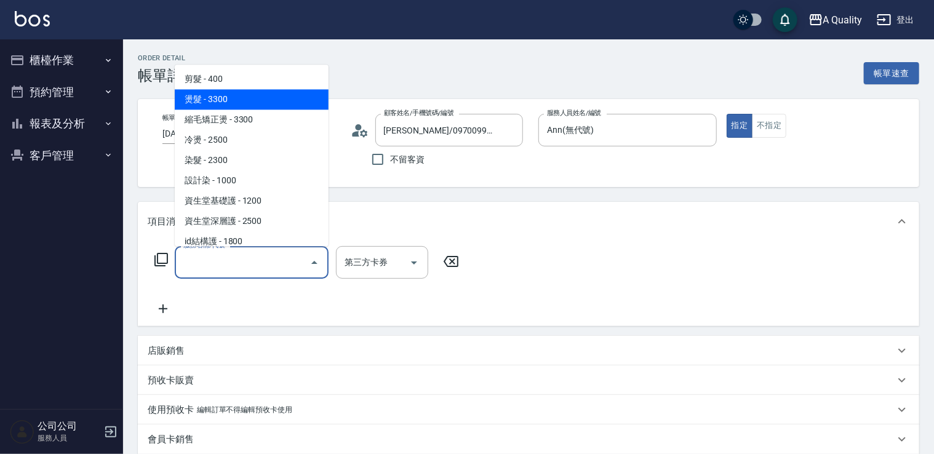
click at [219, 102] on span "燙髮 - 3300" at bounding box center [252, 99] width 154 height 20
type input "燙髮(301)"
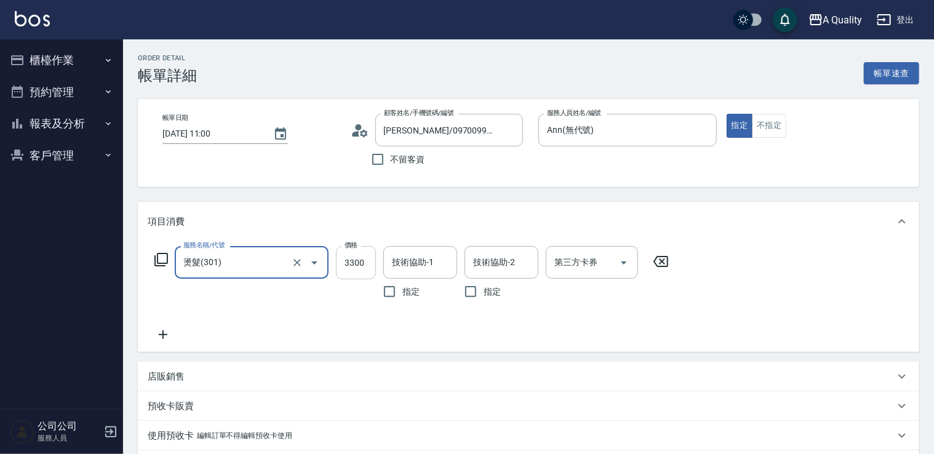
click at [368, 271] on input "3300" at bounding box center [356, 262] width 40 height 33
drag, startPoint x: 343, startPoint y: 257, endPoint x: 352, endPoint y: 266, distance: 12.6
click at [345, 258] on input "0" at bounding box center [356, 262] width 40 height 33
drag, startPoint x: 351, startPoint y: 269, endPoint x: 336, endPoint y: 262, distance: 16.8
click at [337, 264] on input "0" at bounding box center [356, 262] width 40 height 33
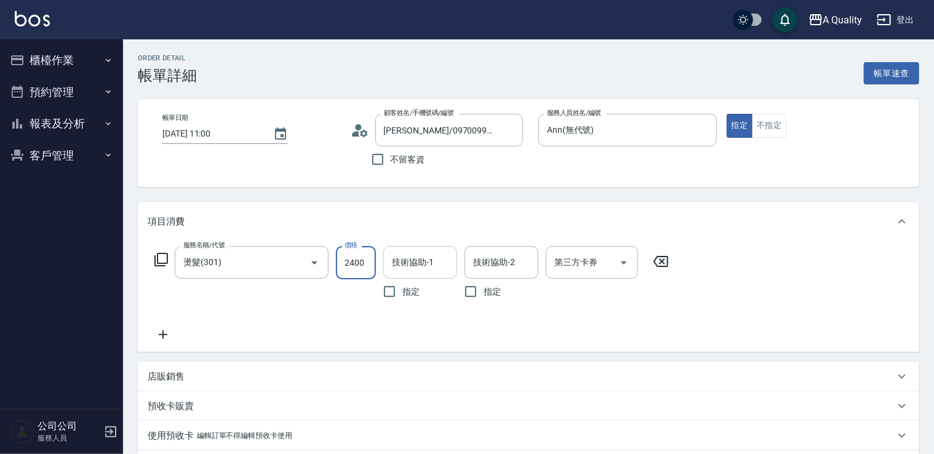
type input "2400"
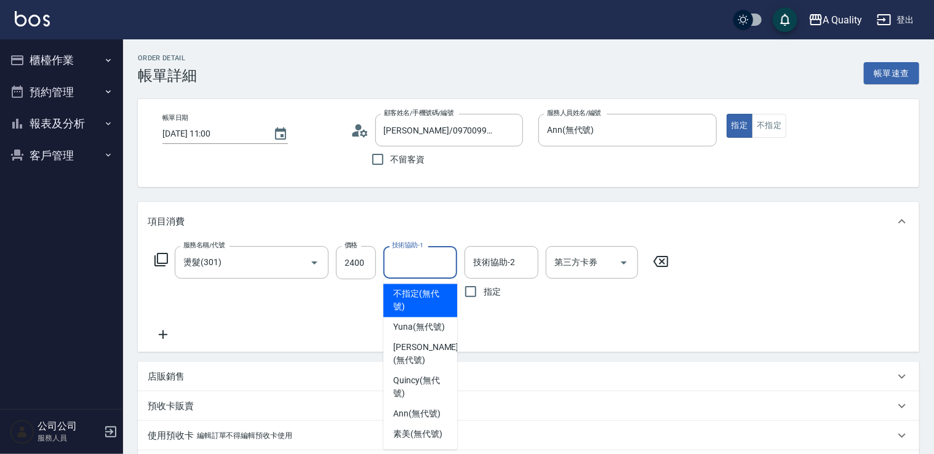
click at [407, 260] on input "技術協助-1" at bounding box center [420, 263] width 63 height 22
click at [408, 331] on span "Yuna (無代號)" at bounding box center [419, 327] width 52 height 13
type input "Yuna(無代號)"
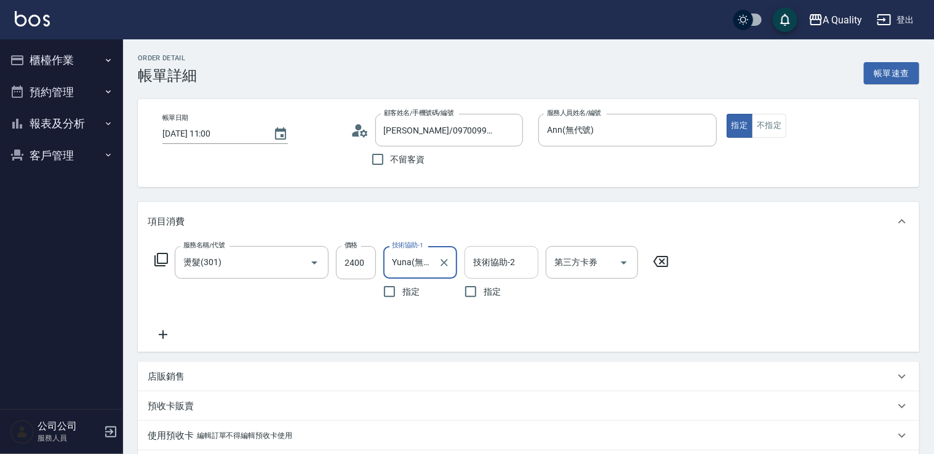
click at [493, 263] on input "技術協助-2" at bounding box center [501, 263] width 63 height 22
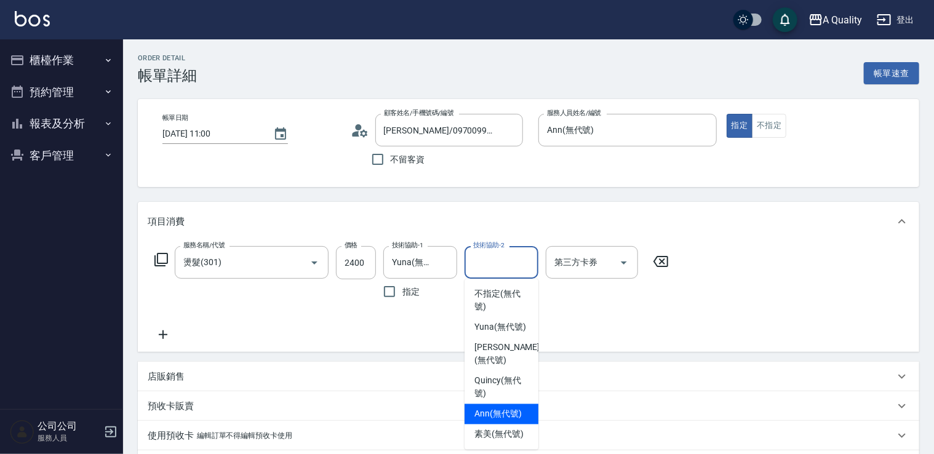
click at [490, 409] on span "Ann (無代號)" at bounding box center [497, 414] width 47 height 13
type input "Ann(無代號)"
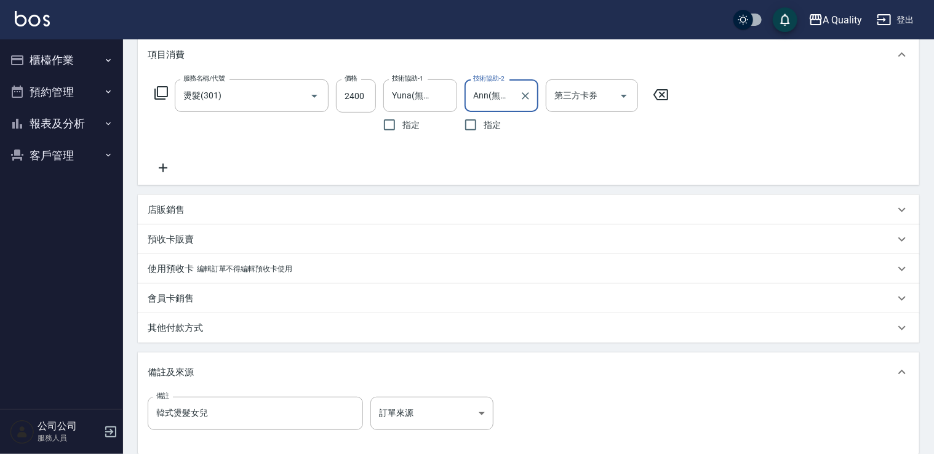
scroll to position [246, 0]
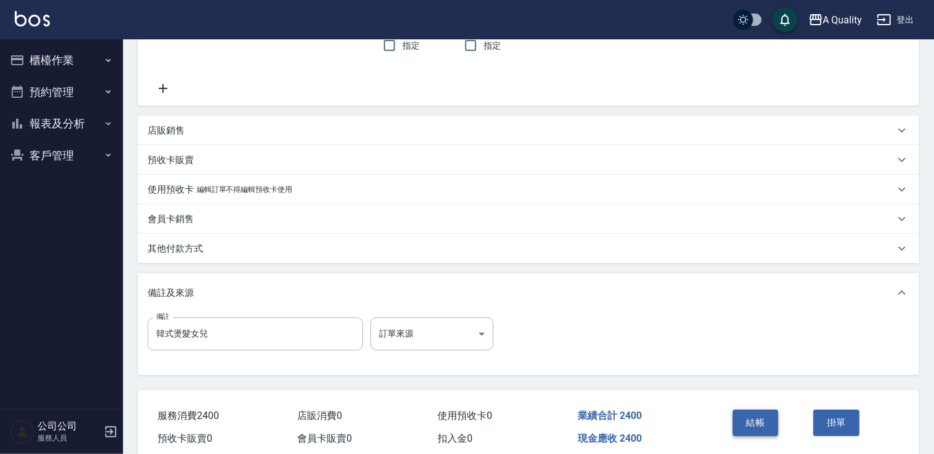
click at [741, 415] on button "結帳" at bounding box center [756, 423] width 46 height 26
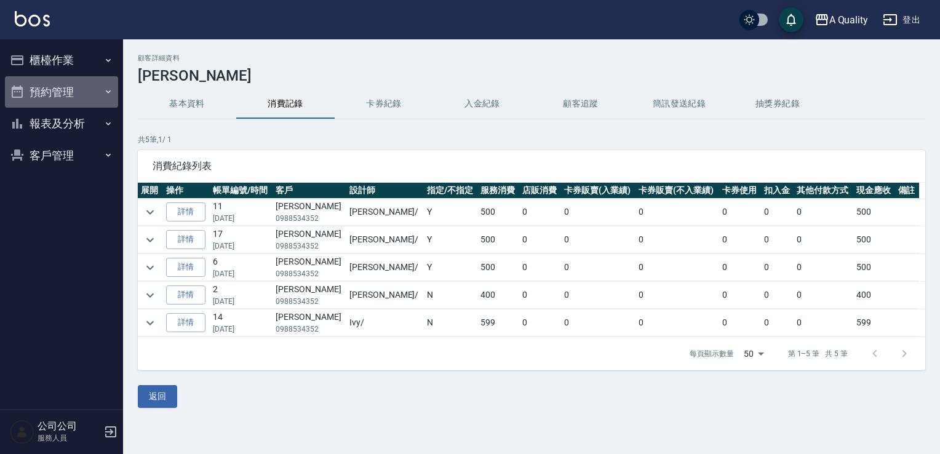
click at [54, 95] on button "預約管理" at bounding box center [61, 92] width 113 height 32
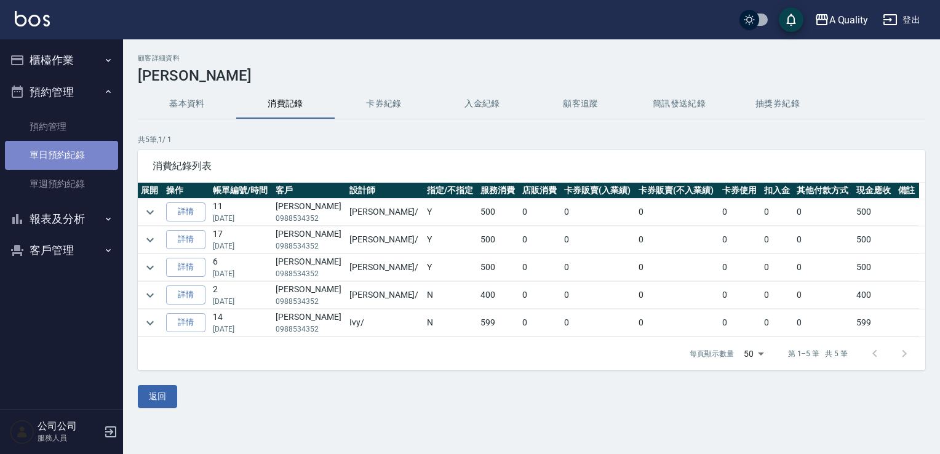
click at [67, 154] on link "單日預約紀錄" at bounding box center [61, 155] width 113 height 28
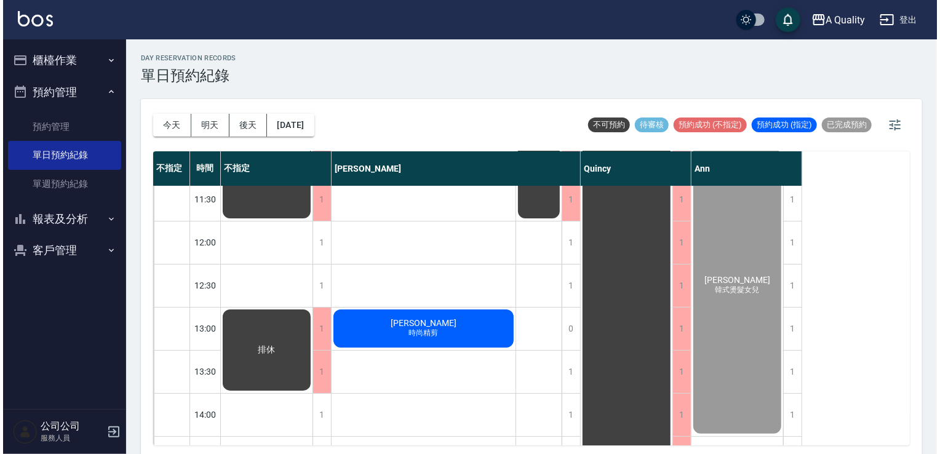
scroll to position [185, 0]
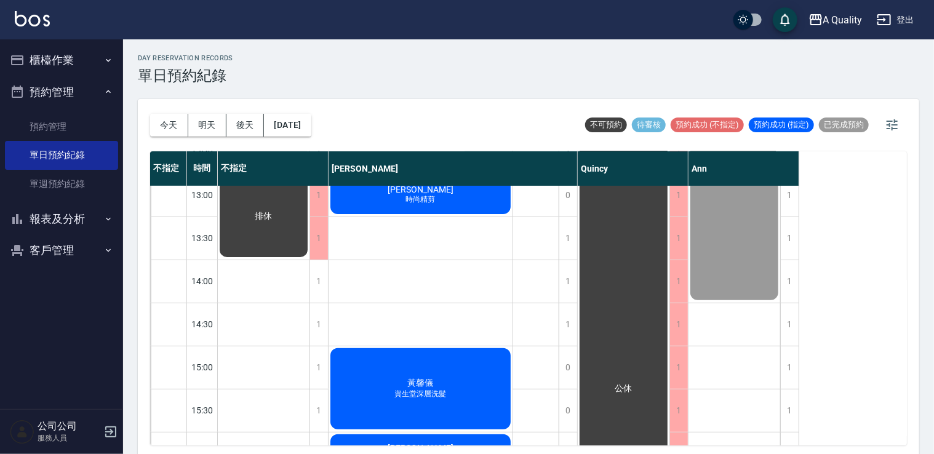
click at [422, 204] on span "時尚精剪" at bounding box center [421, 199] width 34 height 10
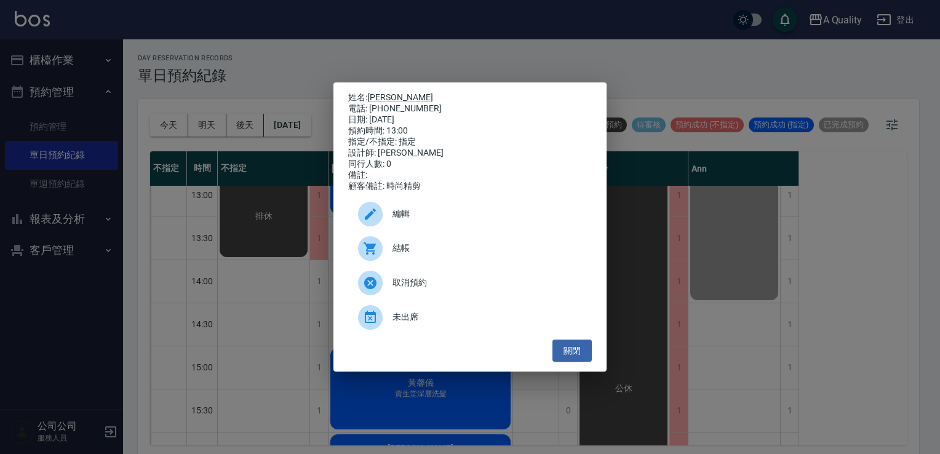
click at [412, 244] on div "結帳" at bounding box center [470, 248] width 244 height 34
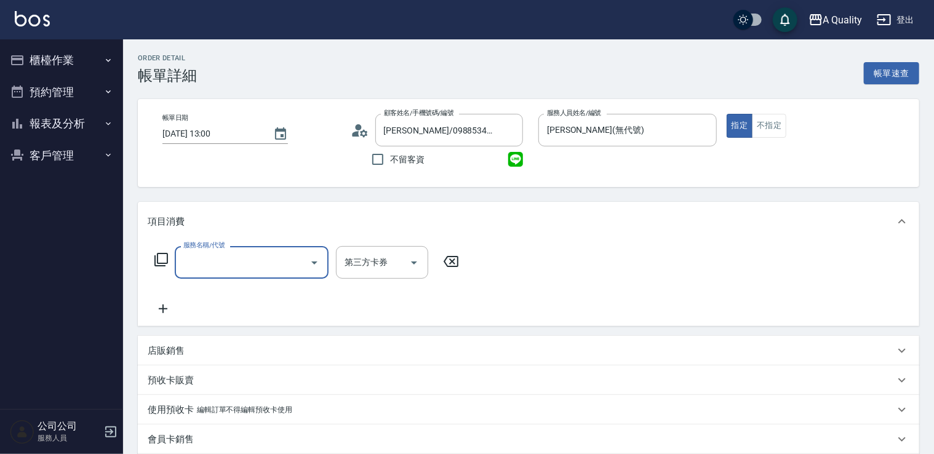
click at [219, 251] on div "服務名稱/代號" at bounding box center [252, 262] width 154 height 33
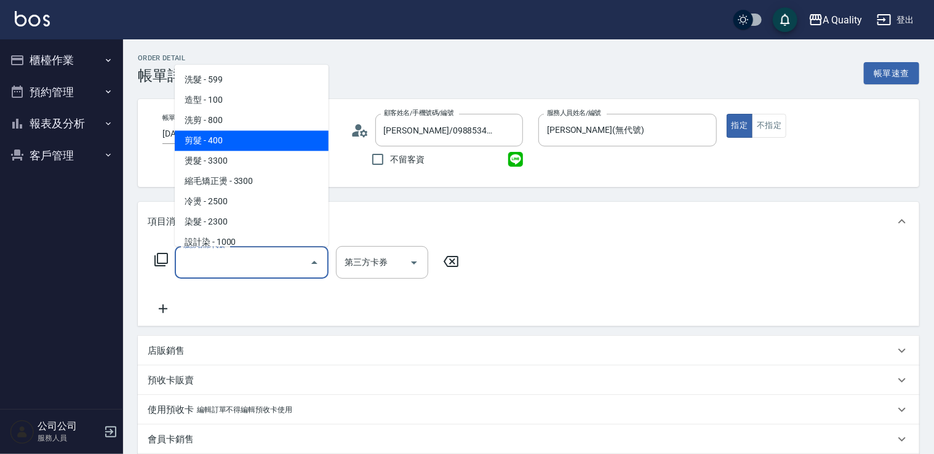
drag, startPoint x: 218, startPoint y: 139, endPoint x: 243, endPoint y: 156, distance: 30.5
click at [220, 142] on span "剪髮 - 400" at bounding box center [252, 140] width 154 height 20
type input "剪髮(201)"
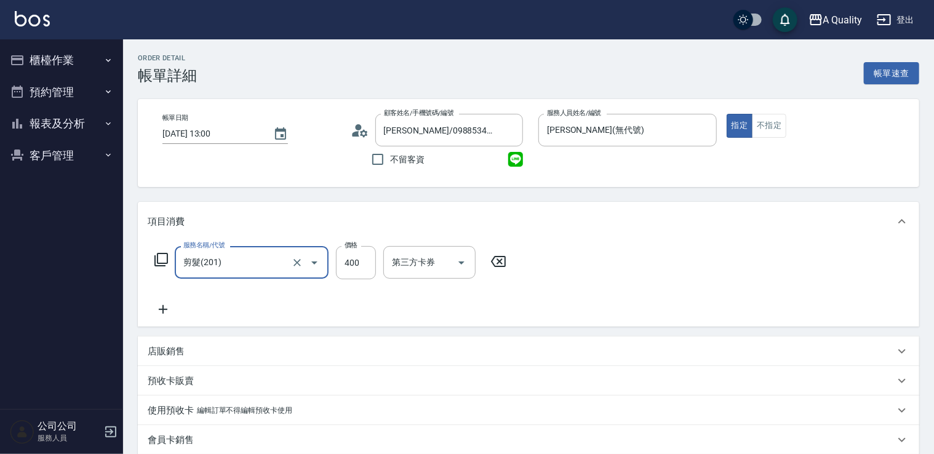
drag, startPoint x: 365, startPoint y: 263, endPoint x: 455, endPoint y: 151, distance: 143.7
click at [367, 263] on input "400" at bounding box center [356, 262] width 40 height 33
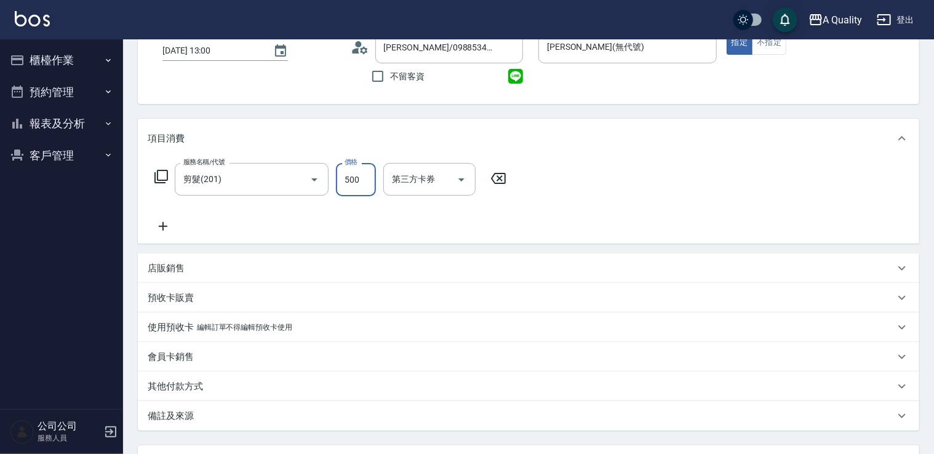
scroll to position [185, 0]
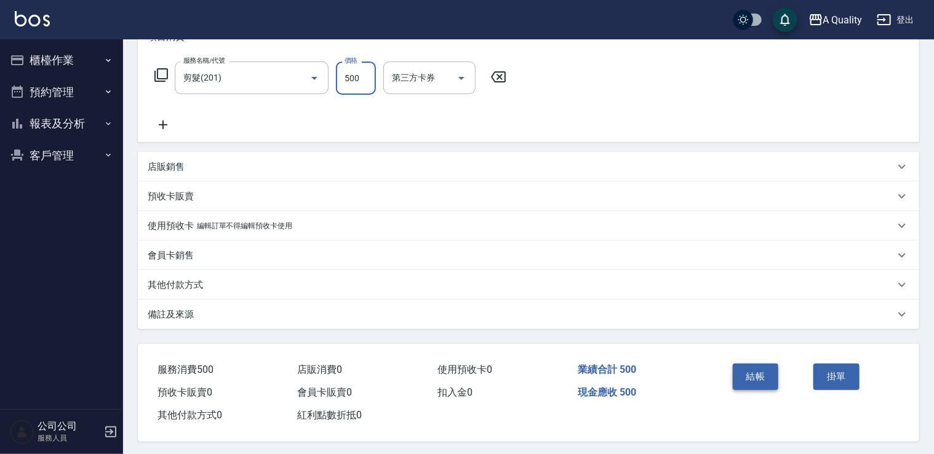
type input "500"
click at [757, 380] on button "結帳" at bounding box center [756, 377] width 46 height 26
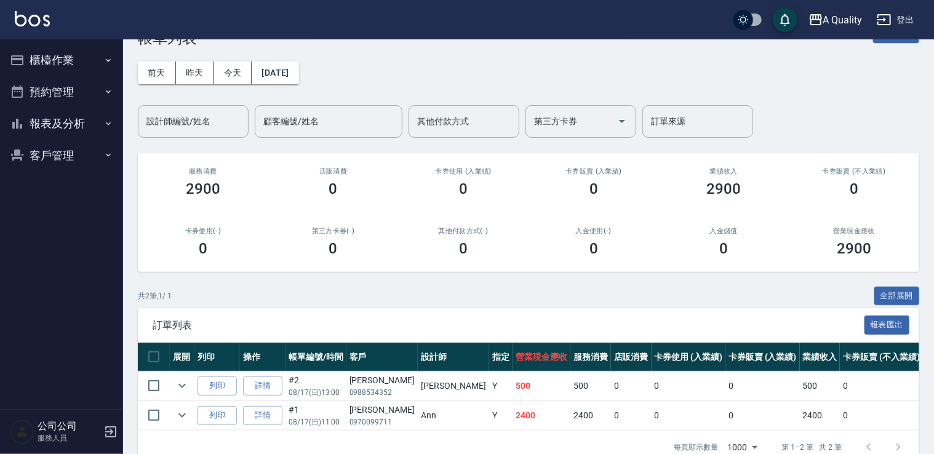
scroll to position [71, 0]
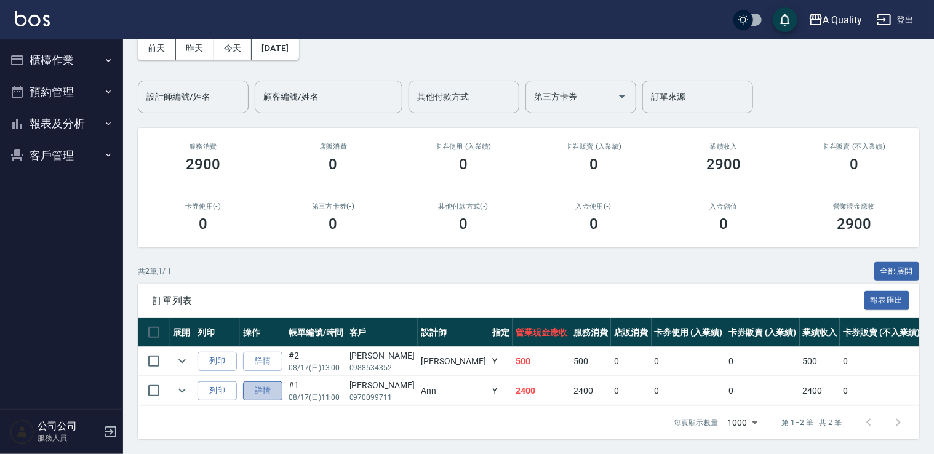
click at [276, 385] on link "詳情" at bounding box center [262, 390] width 39 height 19
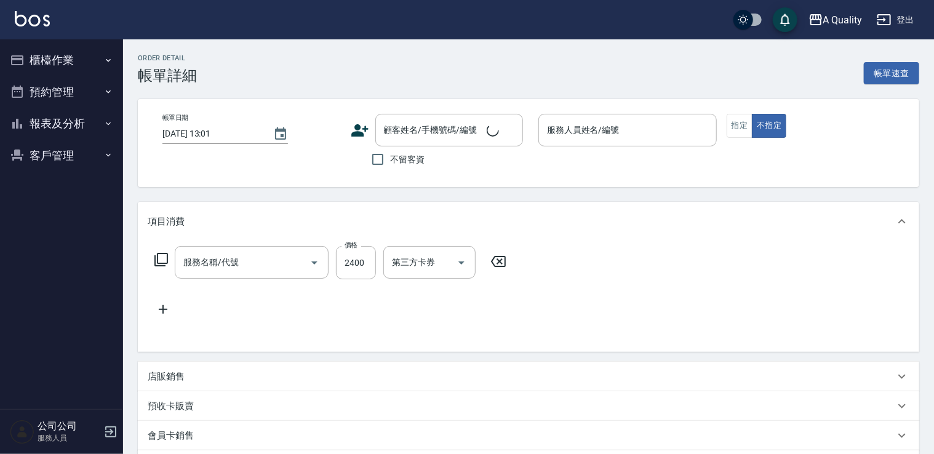
type input "[DATE] 11:00"
type input "Ann(無代號)"
type input "韓式燙髮女兒"
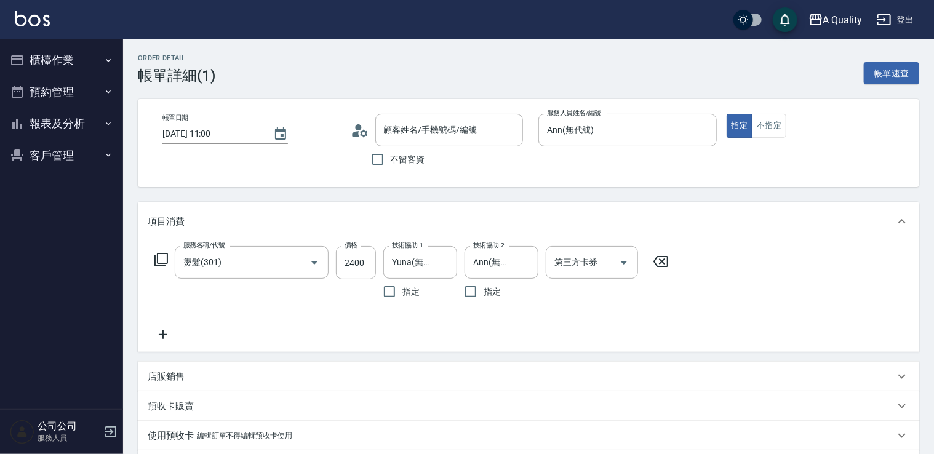
type input "燙髮(301)"
type input "[PERSON_NAME]/0970099711/null"
click at [177, 397] on div "預收卡販賣" at bounding box center [528, 406] width 781 height 30
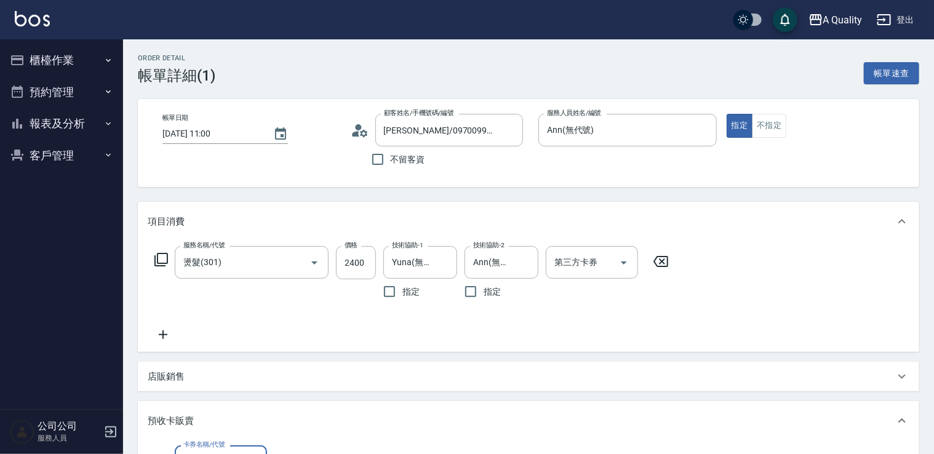
click at [182, 377] on p "店販銷售" at bounding box center [166, 376] width 37 height 13
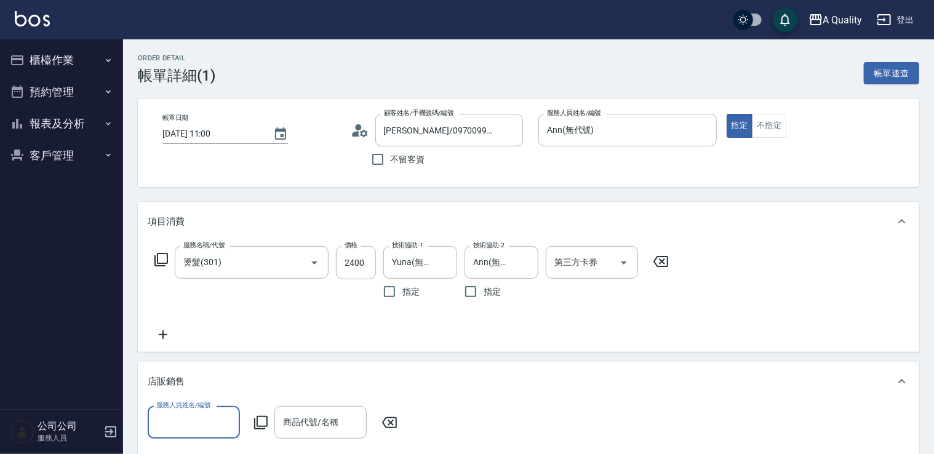
click at [218, 417] on input "服務人員姓名/編號" at bounding box center [193, 423] width 81 height 22
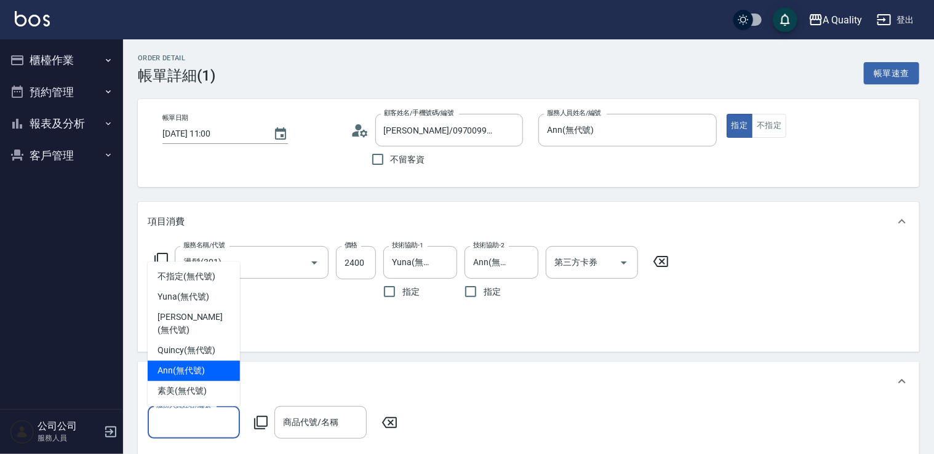
click at [194, 366] on span "Ann (無代號)" at bounding box center [181, 370] width 47 height 13
type input "Ann(無代號)"
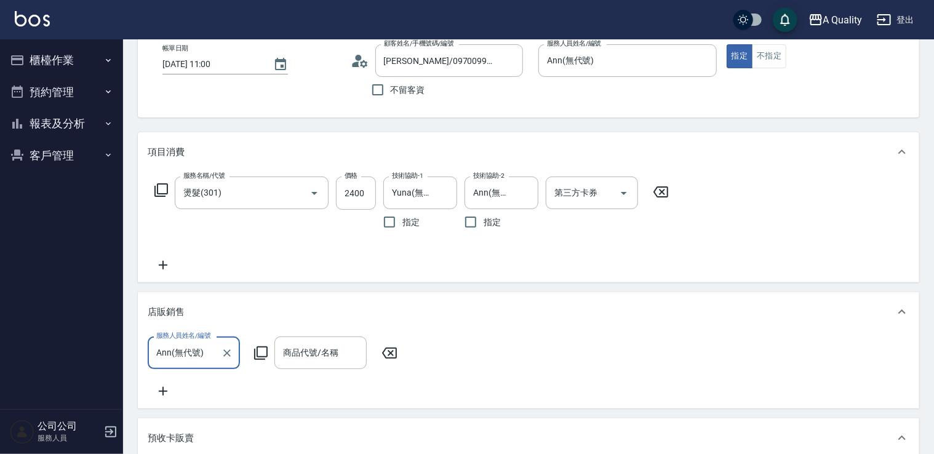
scroll to position [123, 0]
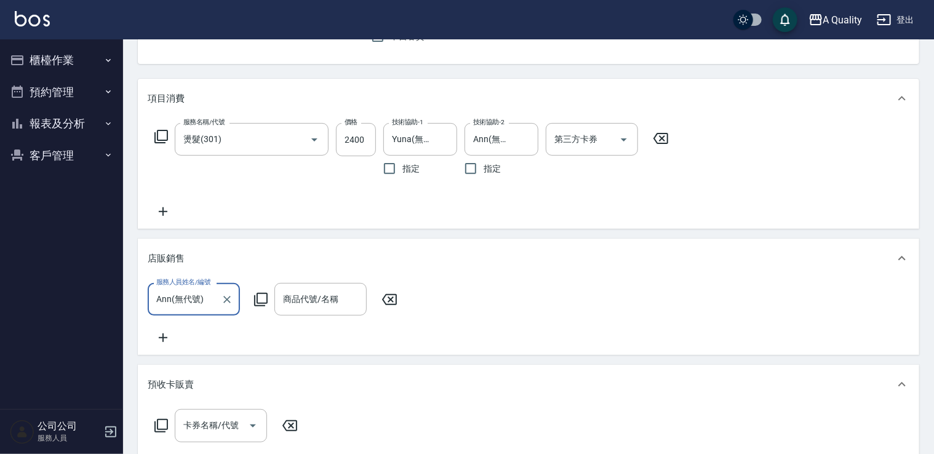
drag, startPoint x: 257, startPoint y: 289, endPoint x: 266, endPoint y: 298, distance: 13.1
click at [257, 289] on div "服務人員姓名/編號 Ann(無代號) 服務人員姓名/編號 商品代號/名稱 商品代號/名稱" at bounding box center [276, 299] width 257 height 33
click at [271, 298] on div "服務人員姓名/編號 Ann(無代號) 服務人員姓名/編號 商品代號/名稱 商品代號/名稱" at bounding box center [276, 299] width 257 height 33
click at [308, 300] on input "商品代號/名稱" at bounding box center [320, 300] width 81 height 22
click at [260, 298] on icon at bounding box center [260, 299] width 15 height 15
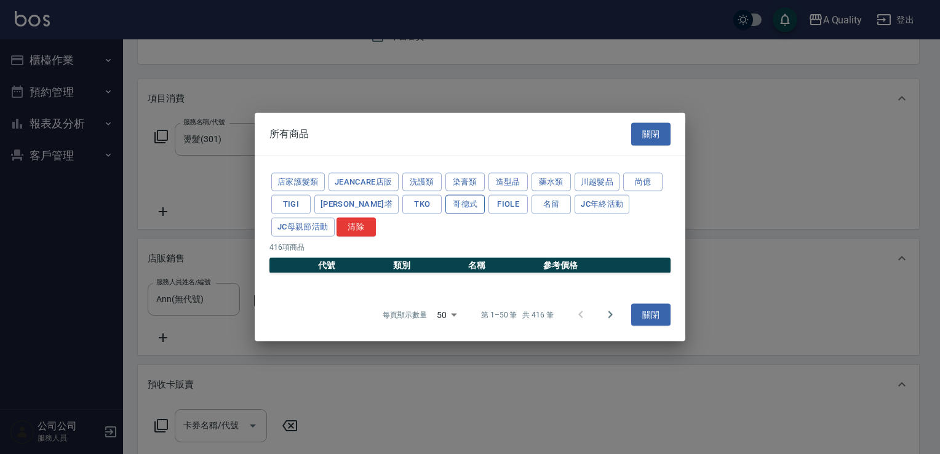
click at [445, 210] on button "哥德式" at bounding box center [464, 204] width 39 height 19
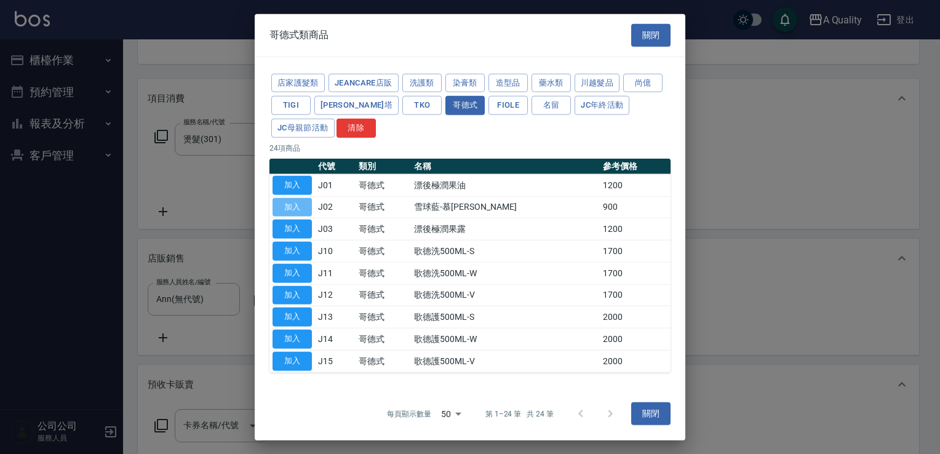
click at [292, 200] on button "加入" at bounding box center [292, 207] width 39 height 19
type input "雪球藍-慕斯"
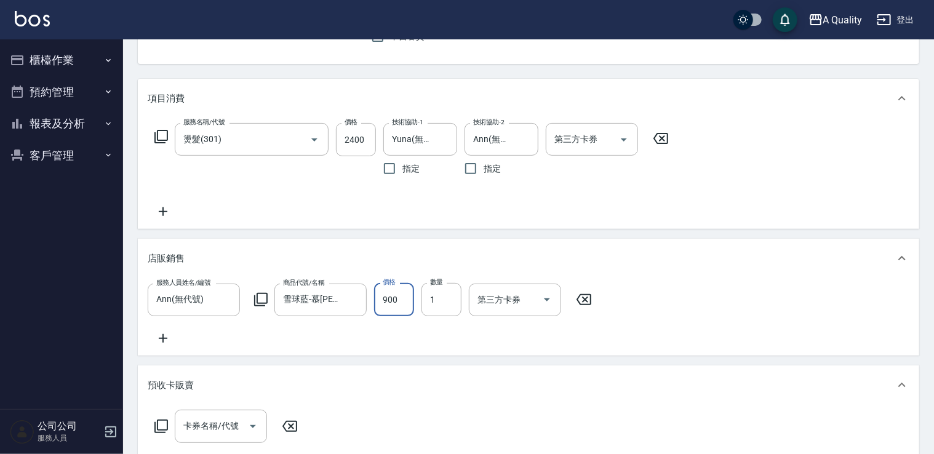
click at [409, 295] on input "900" at bounding box center [394, 299] width 40 height 33
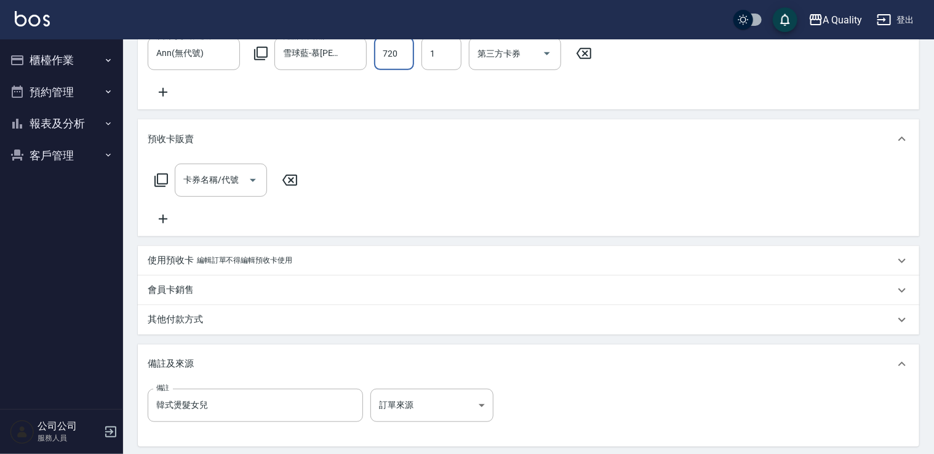
scroll to position [502, 0]
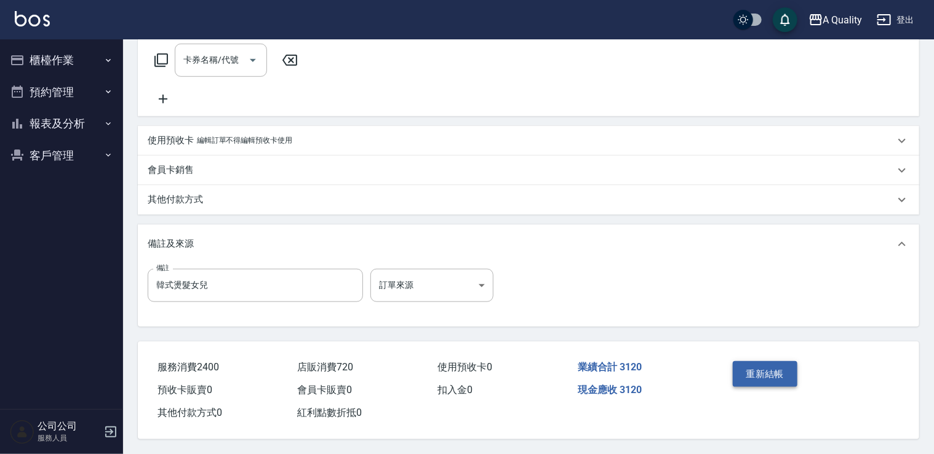
type input "720"
click at [768, 374] on button "重新結帳" at bounding box center [765, 374] width 65 height 26
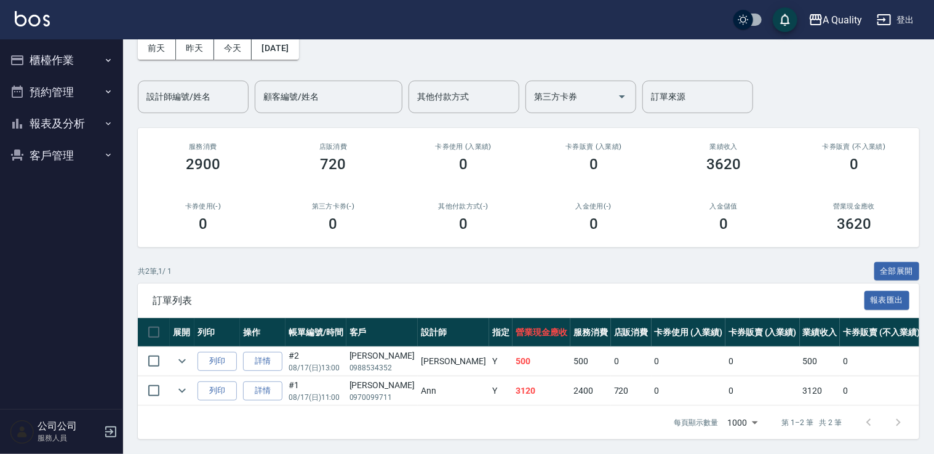
scroll to position [71, 0]
click at [71, 91] on button "預約管理" at bounding box center [61, 92] width 113 height 32
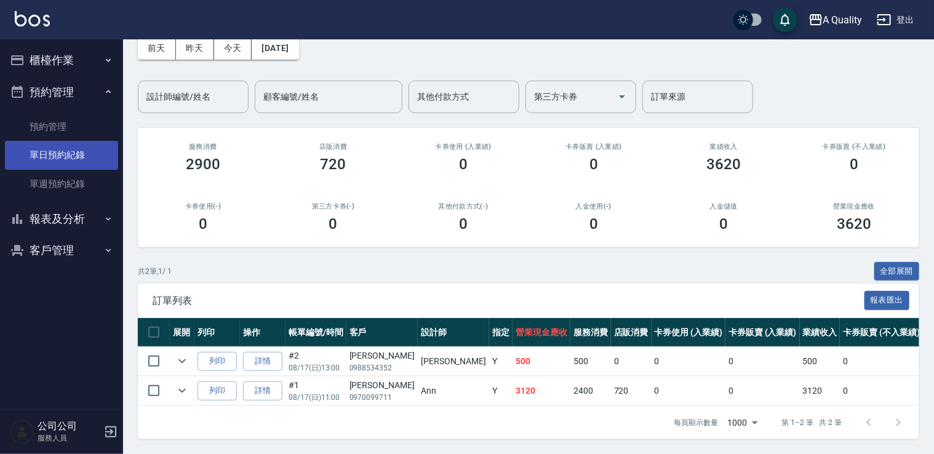
click at [62, 161] on link "單日預約紀錄" at bounding box center [61, 155] width 113 height 28
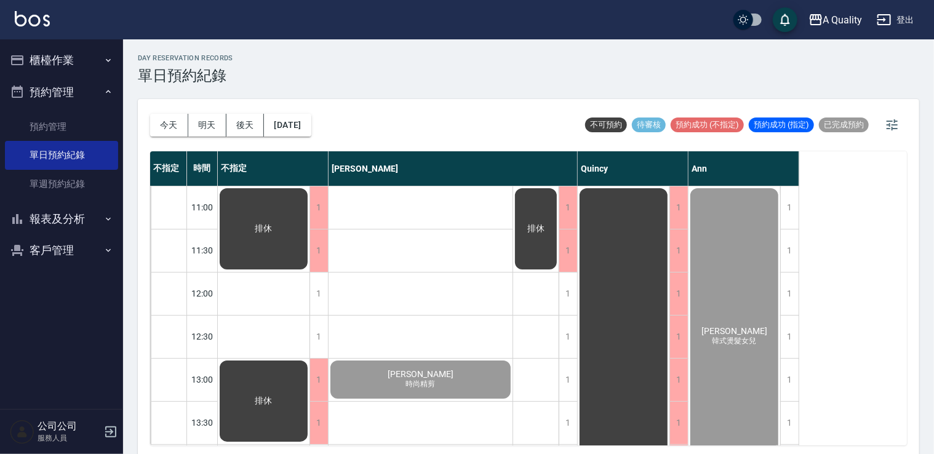
drag, startPoint x: 794, startPoint y: 173, endPoint x: 605, endPoint y: 94, distance: 204.6
click at [605, 94] on div "day Reservation records 單日預約紀錄 今天 明天 後天 2025/08/17 不可預約 待審核 預約成功 (不指定) 預約成功 (指定…" at bounding box center [528, 248] width 811 height 418
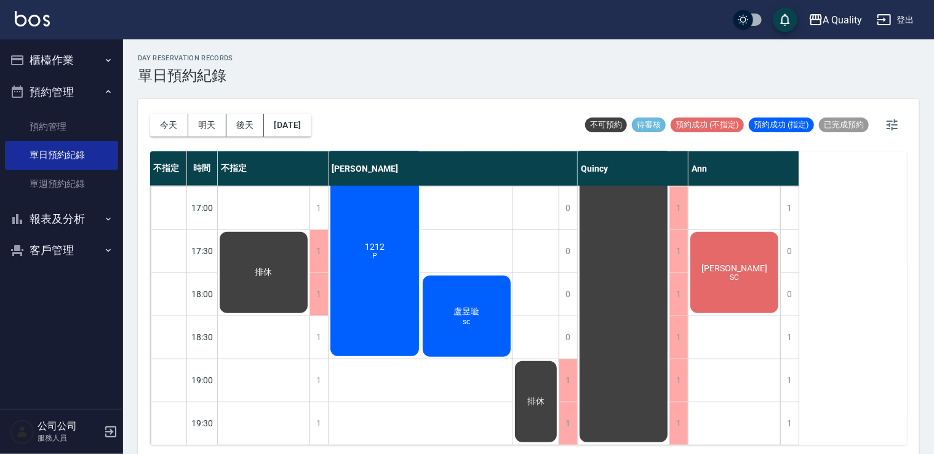
scroll to position [525, 0]
click at [222, 124] on button "明天" at bounding box center [207, 125] width 38 height 23
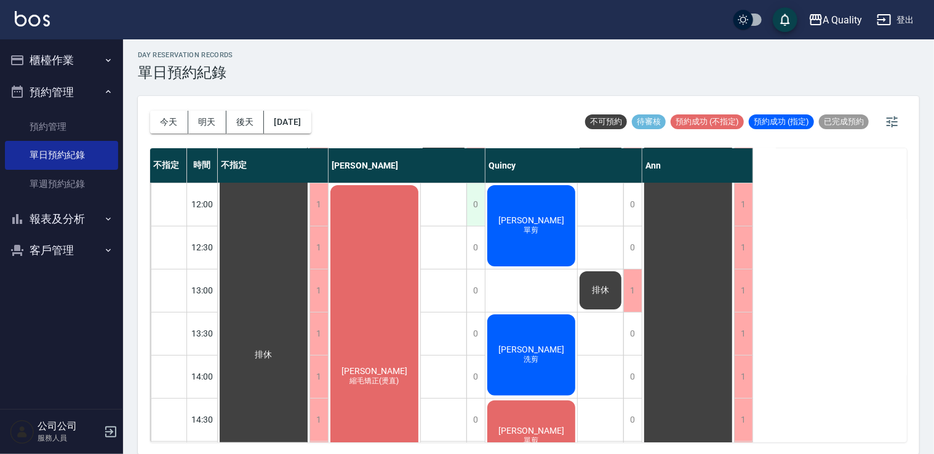
scroll to position [185, 0]
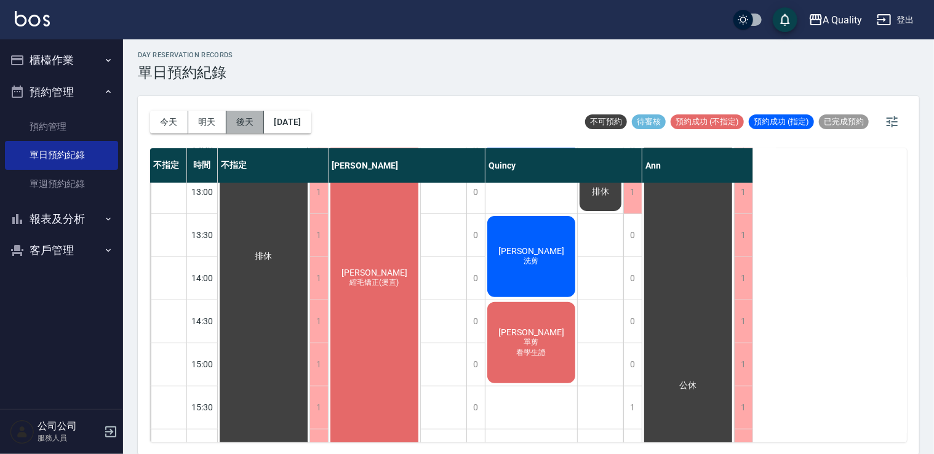
click at [244, 124] on button "後天" at bounding box center [245, 122] width 38 height 23
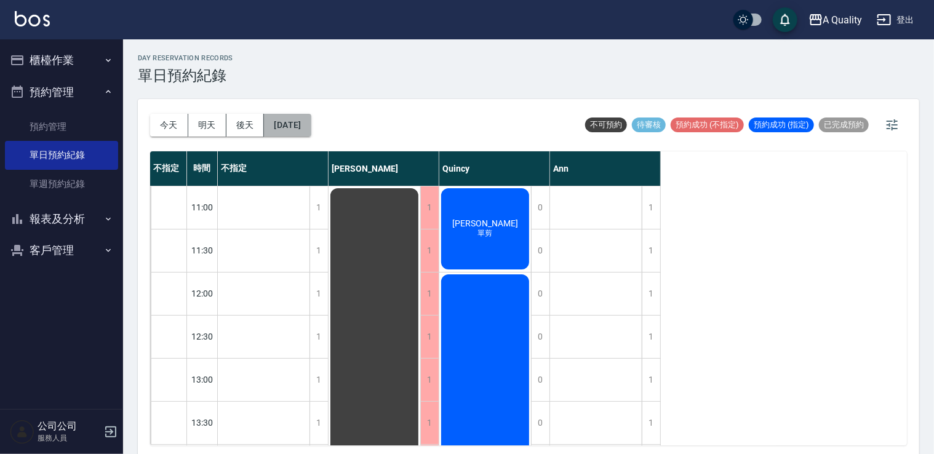
click at [311, 118] on button "2025/08/19" at bounding box center [287, 125] width 47 height 23
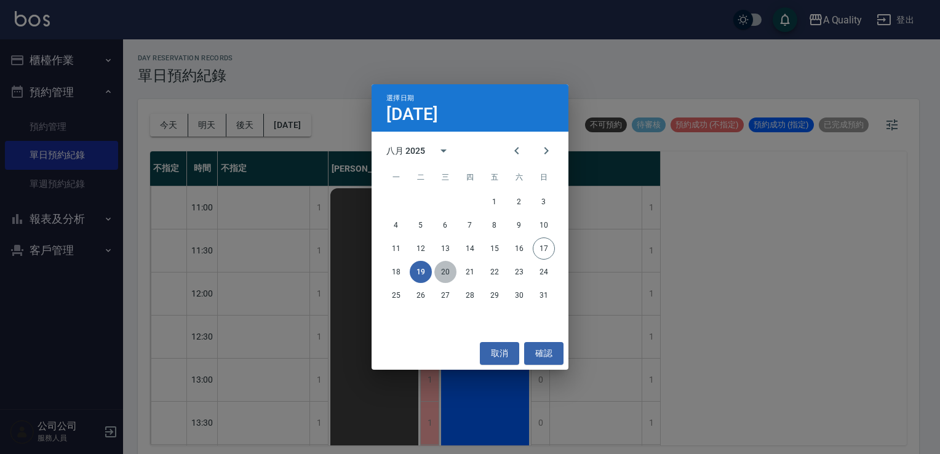
click at [450, 277] on button "20" at bounding box center [445, 272] width 22 height 22
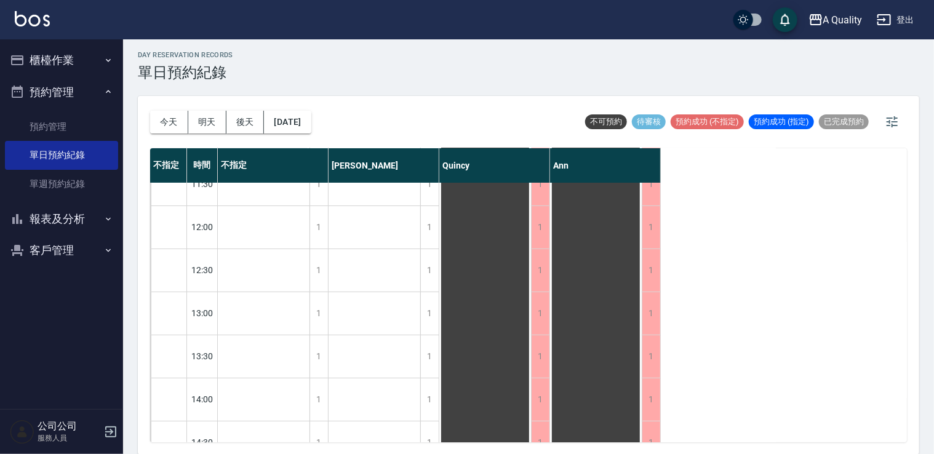
scroll to position [62, 0]
click at [308, 121] on button "2025/08/20" at bounding box center [287, 122] width 47 height 23
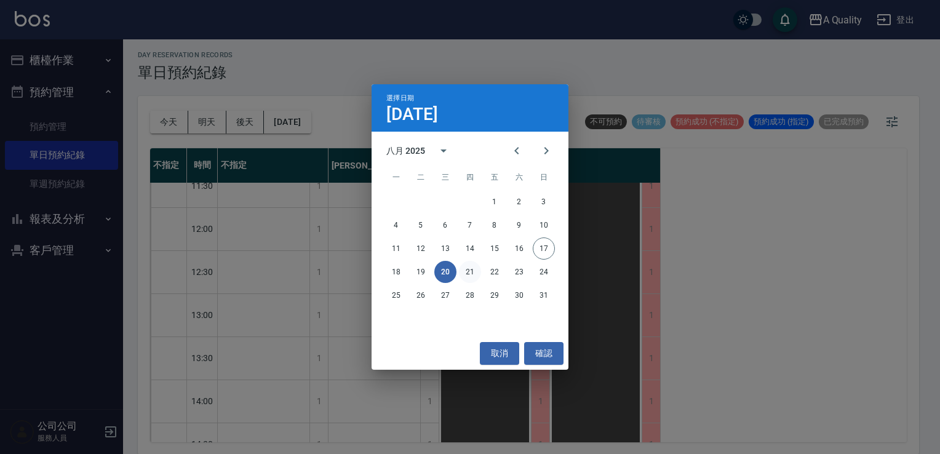
click at [460, 269] on button "21" at bounding box center [470, 272] width 22 height 22
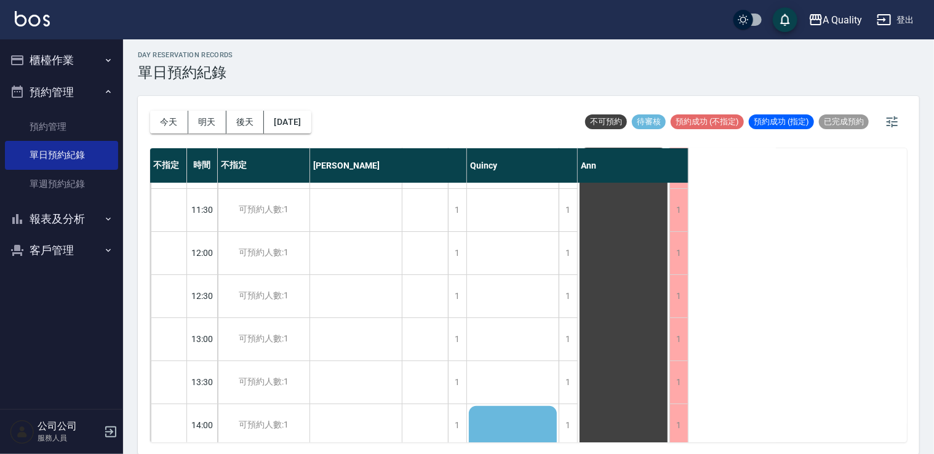
scroll to position [62, 0]
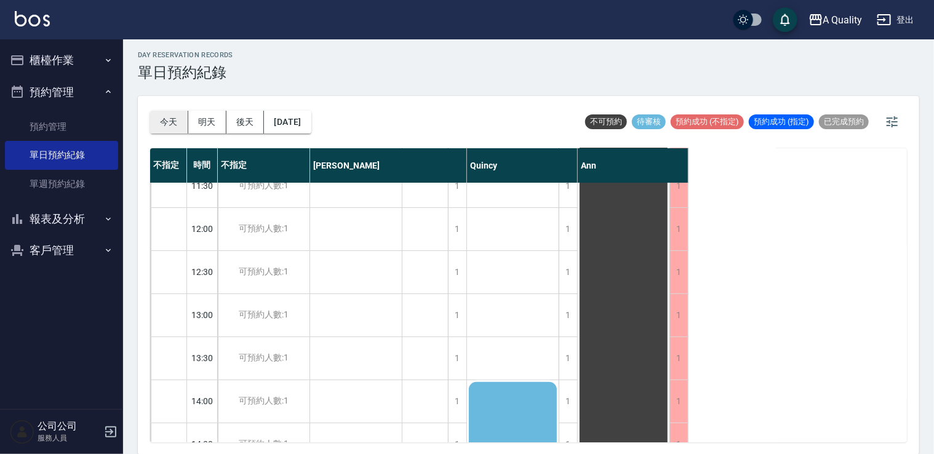
click at [177, 114] on button "今天" at bounding box center [169, 122] width 38 height 23
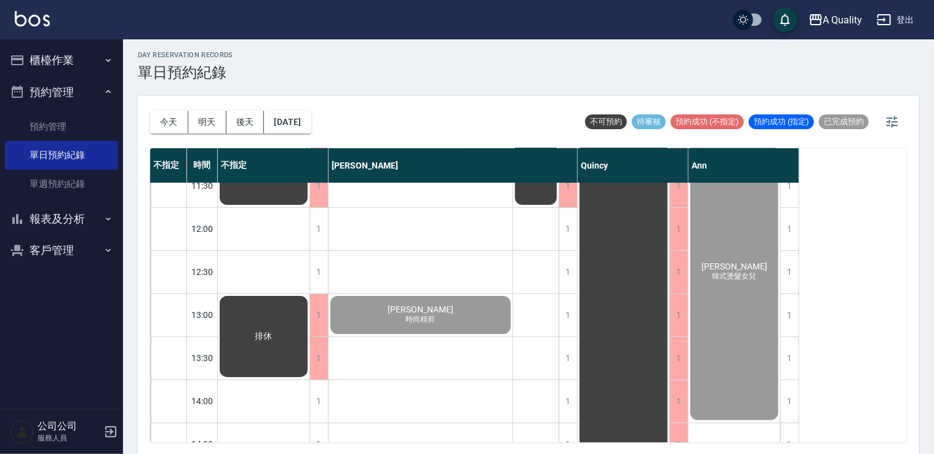
drag, startPoint x: 177, startPoint y: 114, endPoint x: 942, endPoint y: 484, distance: 849.5
click at [933, 453] on html "A Quality 登出 櫃檯作業 打帳單 帳單列表 營業儀表板 現金收支登錄 每日結帳 排班表 現場電腦打卡 預約管理 預約管理 單日預約紀錄 單週預約紀錄…" at bounding box center [467, 226] width 934 height 458
click at [170, 124] on button "今天" at bounding box center [169, 122] width 38 height 23
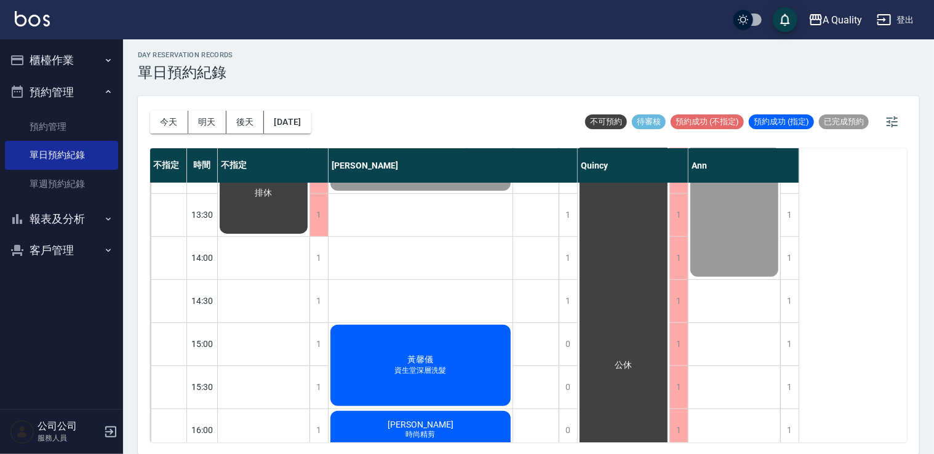
scroll to position [185, 0]
